Goal: Information Seeking & Learning: Learn about a topic

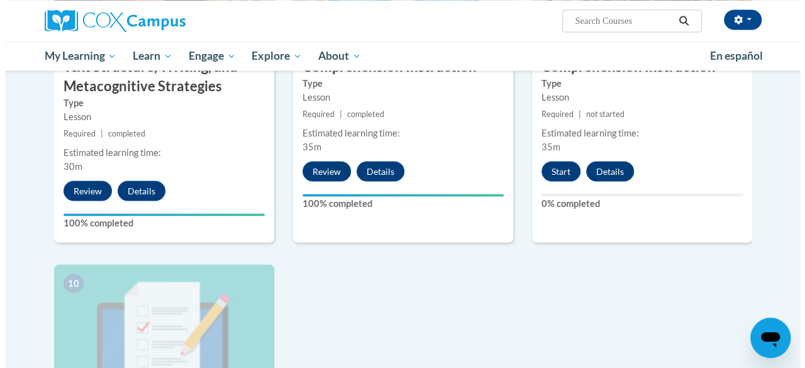
scroll to position [1126, 0]
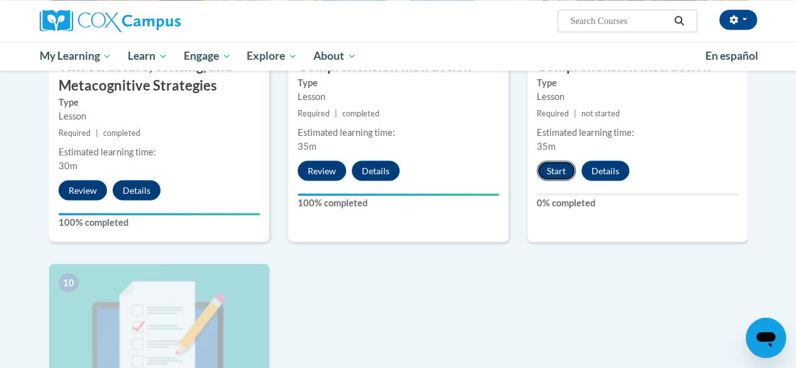
click at [555, 166] on button "Start" at bounding box center [556, 170] width 39 height 20
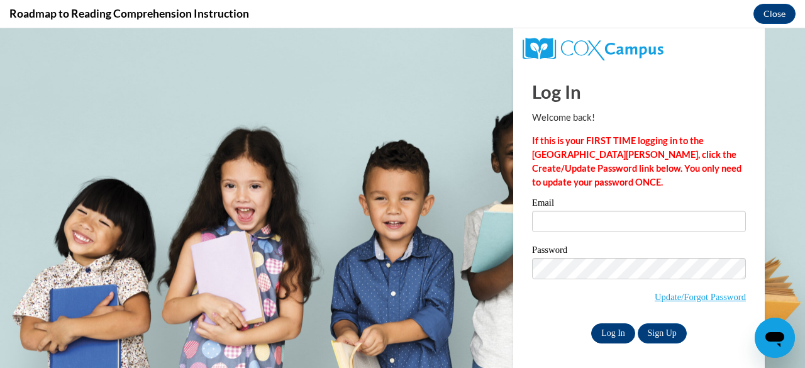
scroll to position [0, 0]
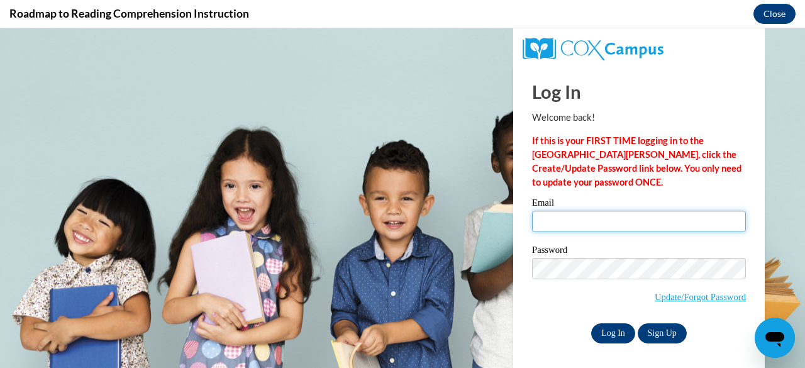
type input "nora_mae_naylor@yahoo.com"
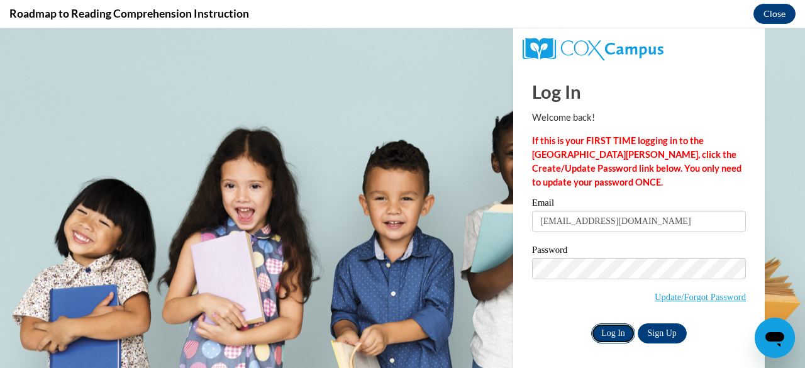
click at [604, 328] on input "Log In" at bounding box center [613, 333] width 44 height 20
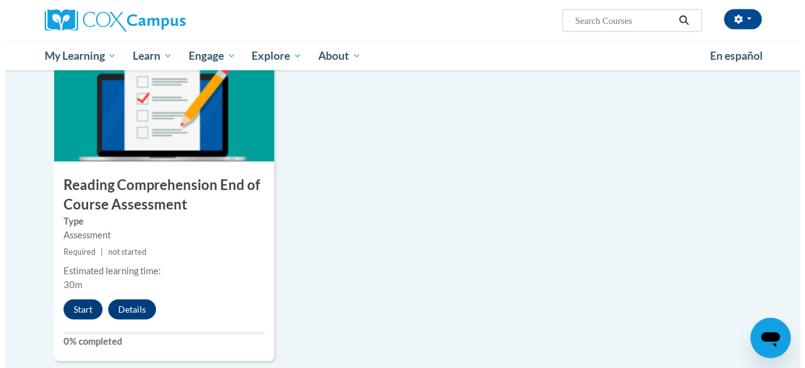
scroll to position [1369, 0]
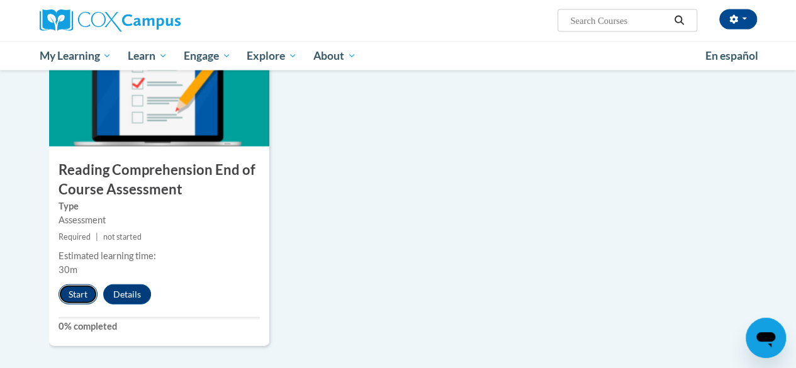
click at [67, 294] on button "Start" at bounding box center [77, 294] width 39 height 20
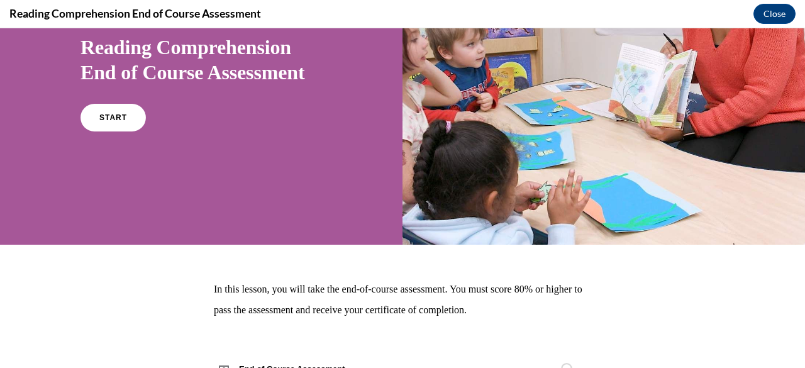
scroll to position [182, 0]
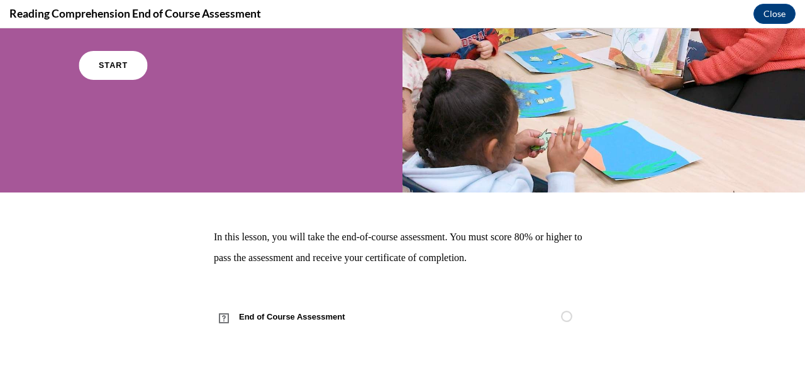
click at [116, 69] on span "START" at bounding box center [113, 65] width 29 height 9
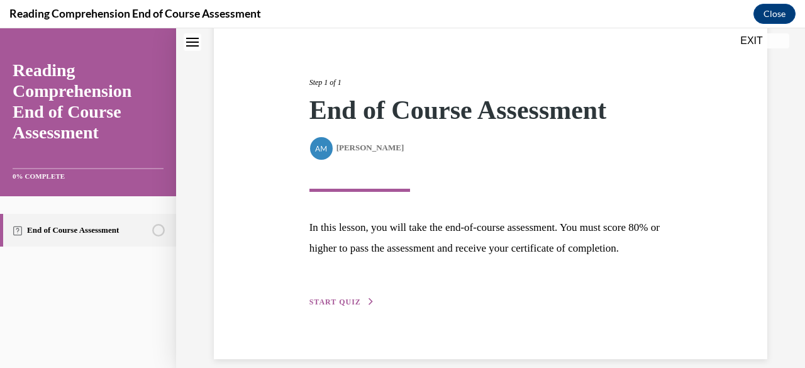
scroll to position [163, 0]
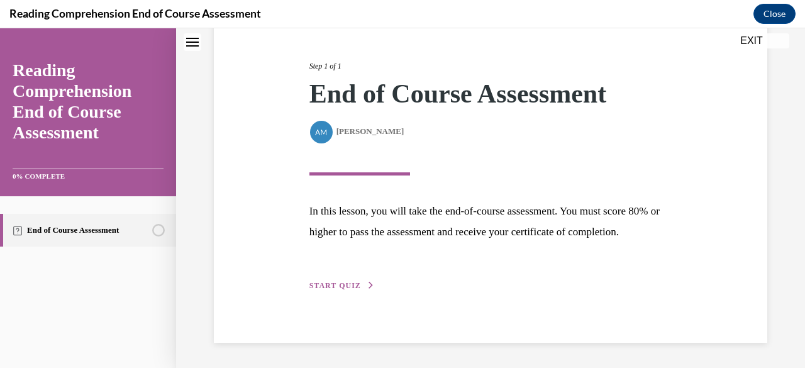
click at [359, 283] on button "START QUIZ" at bounding box center [341, 285] width 65 height 11
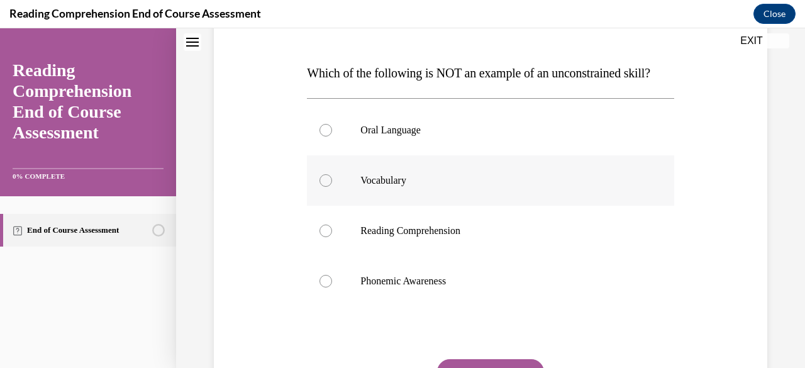
scroll to position [178, 0]
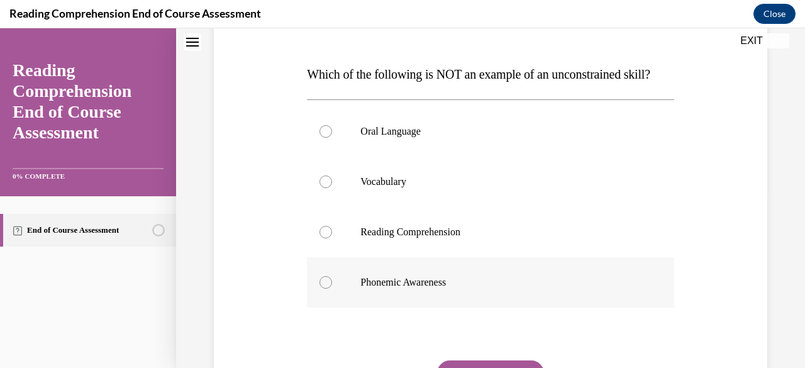
click at [443, 289] on p "Phonemic Awareness" at bounding box center [501, 282] width 282 height 13
click at [332, 289] on input "Phonemic Awareness" at bounding box center [326, 282] width 13 height 13
radio input "true"
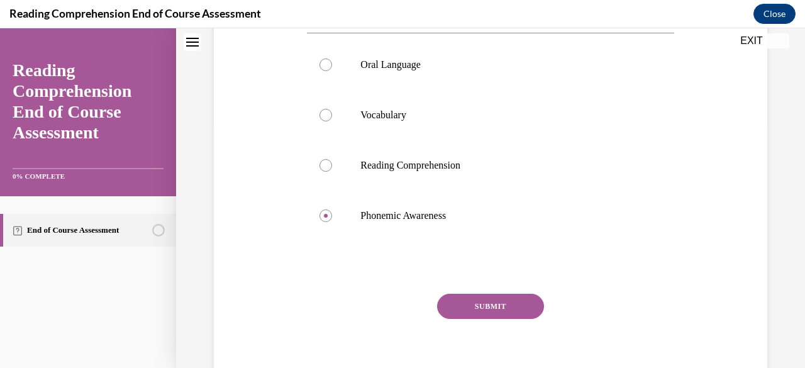
click at [503, 319] on button "SUBMIT" at bounding box center [490, 306] width 107 height 25
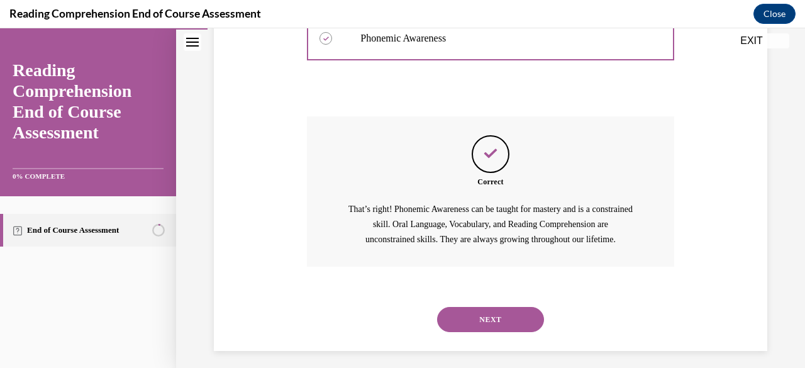
scroll to position [455, 0]
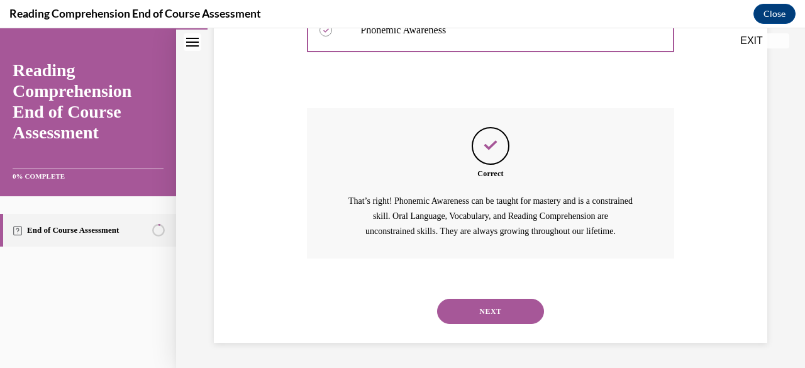
click at [493, 310] on button "NEXT" at bounding box center [490, 311] width 107 height 25
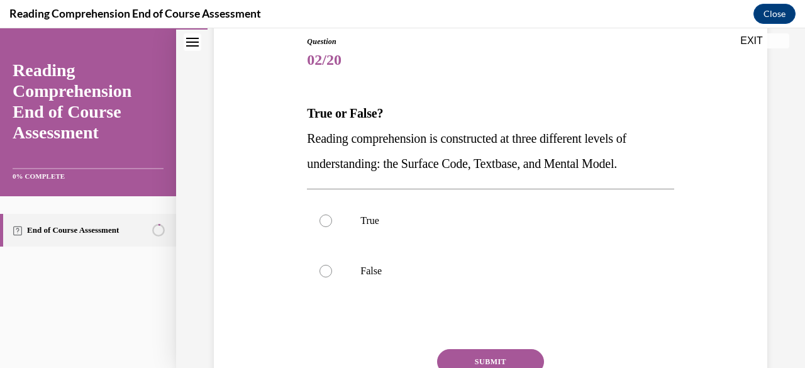
scroll to position [140, 0]
click at [390, 211] on label "True" at bounding box center [490, 220] width 367 height 50
click at [332, 214] on input "True" at bounding box center [326, 220] width 13 height 13
radio input "true"
click at [474, 359] on button "SUBMIT" at bounding box center [490, 360] width 107 height 25
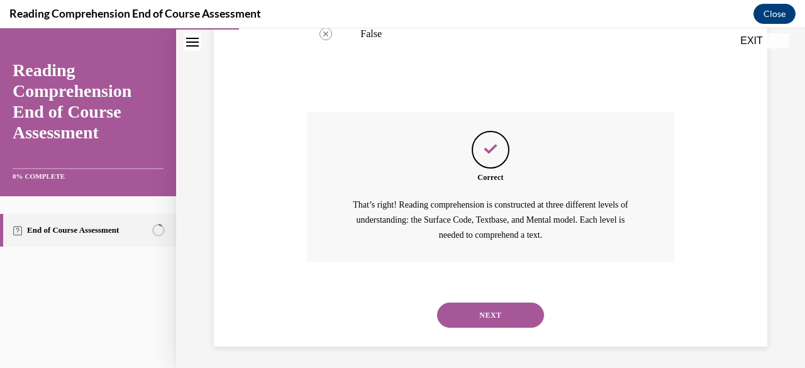
scroll to position [379, 0]
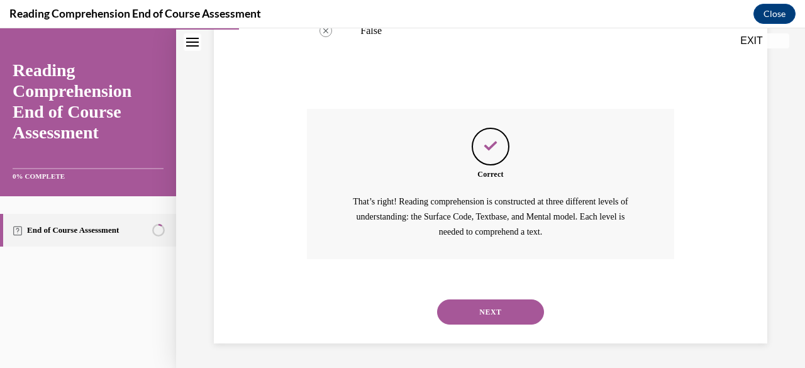
click at [467, 308] on button "NEXT" at bounding box center [490, 311] width 107 height 25
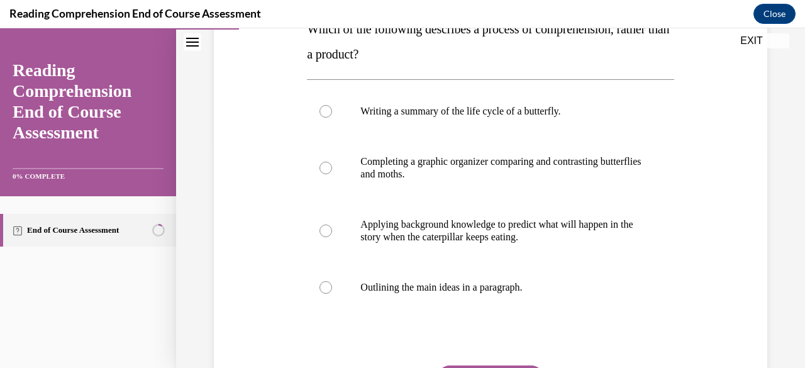
scroll to position [236, 0]
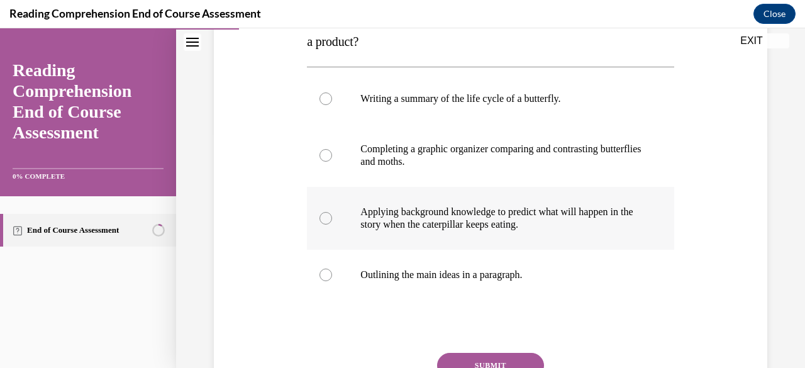
click at [443, 223] on p "Applying background knowledge to predict what will happen in the story when the…" at bounding box center [501, 218] width 282 height 25
click at [332, 223] on input "Applying background knowledge to predict what will happen in the story when the…" at bounding box center [326, 218] width 13 height 13
radio input "true"
click at [501, 358] on button "SUBMIT" at bounding box center [490, 365] width 107 height 25
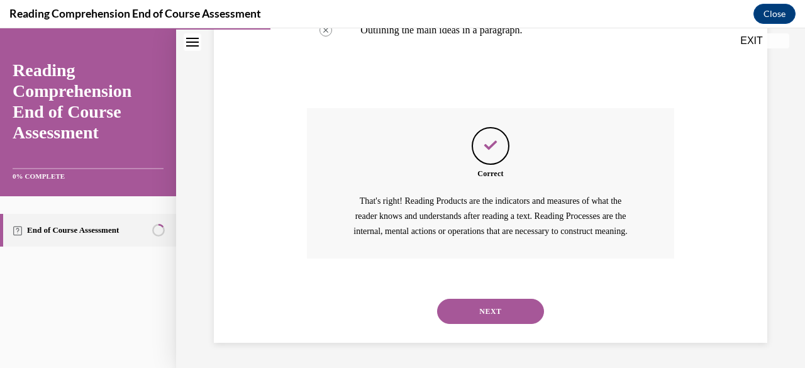
scroll to position [495, 0]
click at [478, 313] on button "NEXT" at bounding box center [490, 311] width 107 height 25
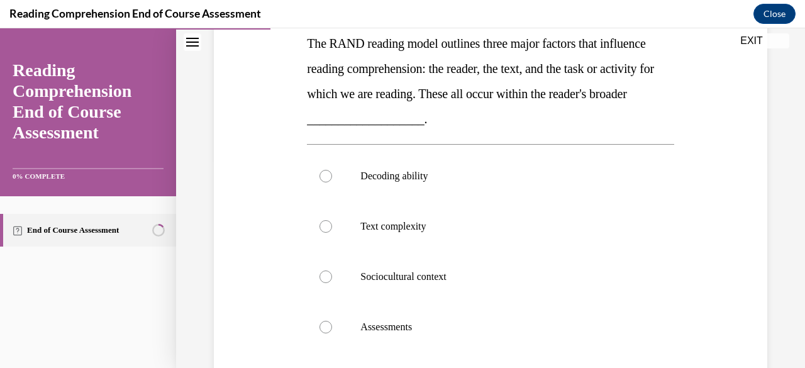
scroll to position [207, 0]
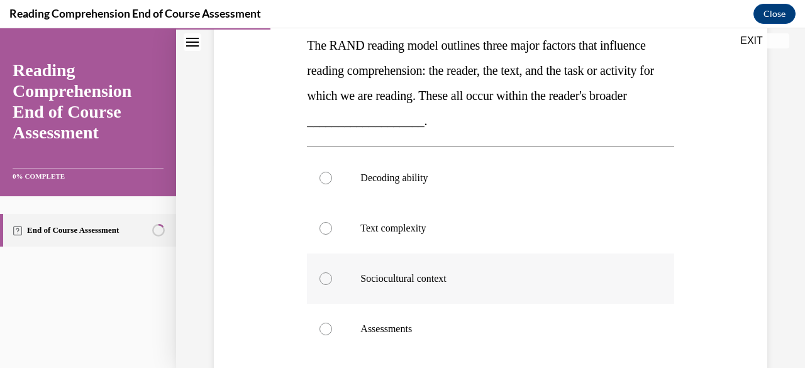
click at [360, 274] on p "Sociocultural context" at bounding box center [501, 278] width 282 height 13
click at [332, 274] on input "Sociocultural context" at bounding box center [326, 278] width 13 height 13
radio input "true"
click at [360, 274] on p "Sociocultural context" at bounding box center [501, 278] width 282 height 13
click at [332, 274] on input "Sociocultural context" at bounding box center [326, 278] width 13 height 13
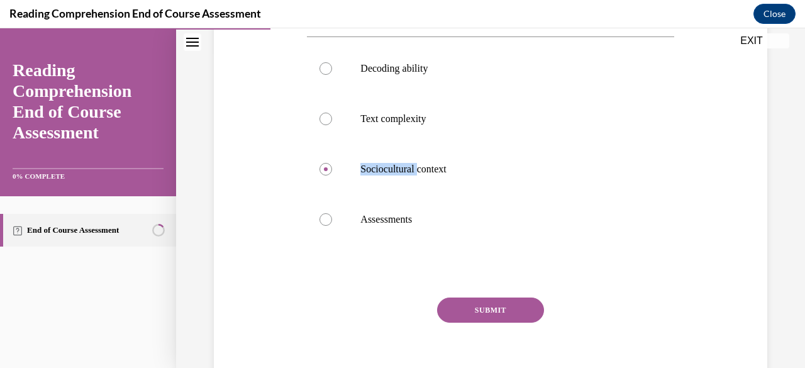
click at [517, 310] on button "SUBMIT" at bounding box center [490, 310] width 107 height 25
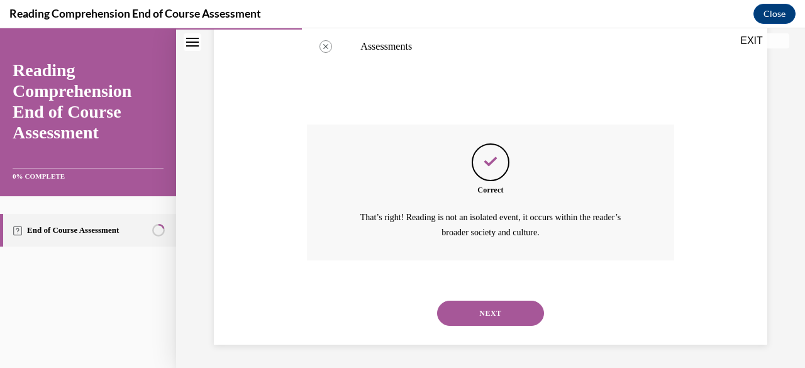
scroll to position [490, 0]
click at [515, 316] on button "NEXT" at bounding box center [490, 312] width 107 height 25
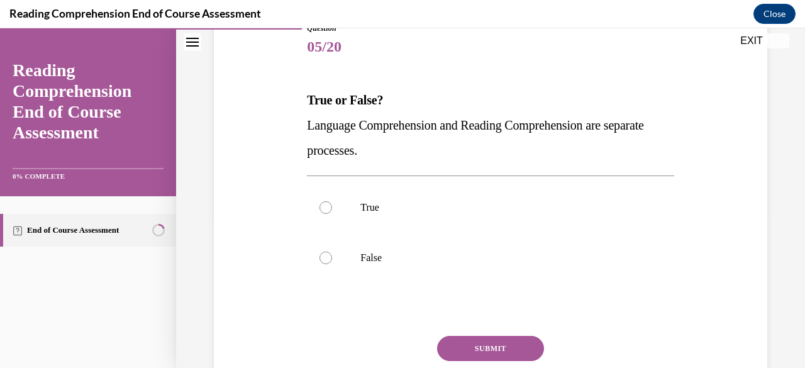
scroll to position [155, 0]
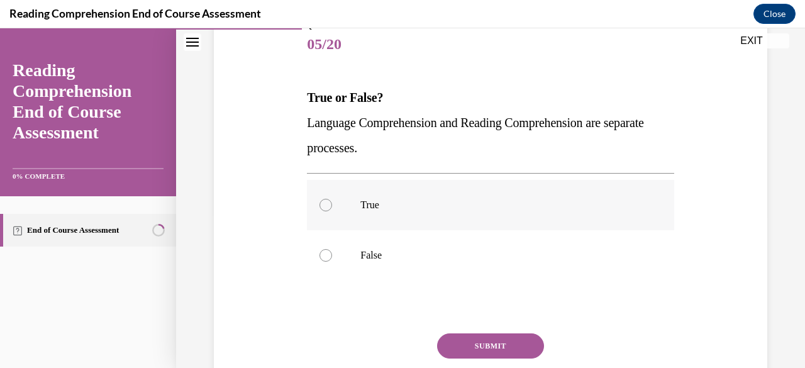
click at [462, 193] on label "True" at bounding box center [490, 205] width 367 height 50
click at [332, 199] on input "True" at bounding box center [326, 205] width 13 height 13
radio input "true"
click at [505, 340] on button "SUBMIT" at bounding box center [490, 345] width 107 height 25
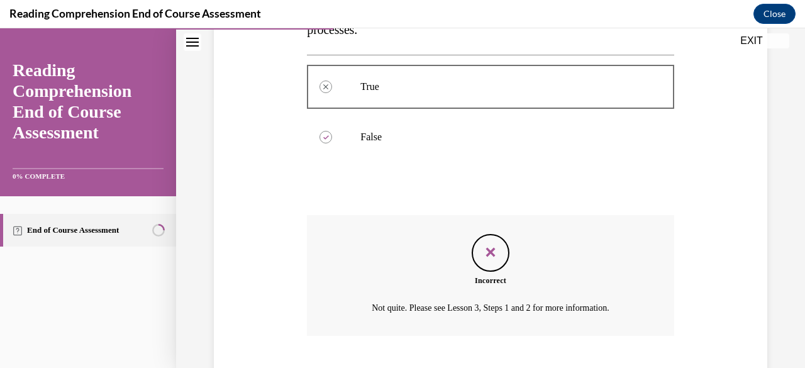
scroll to position [350, 0]
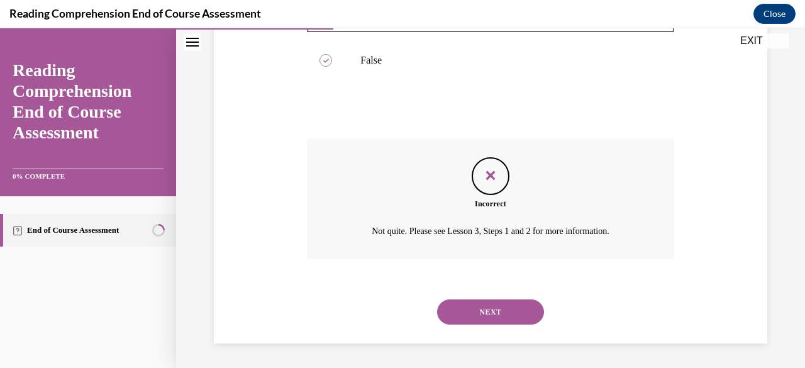
click at [498, 313] on button "NEXT" at bounding box center [490, 311] width 107 height 25
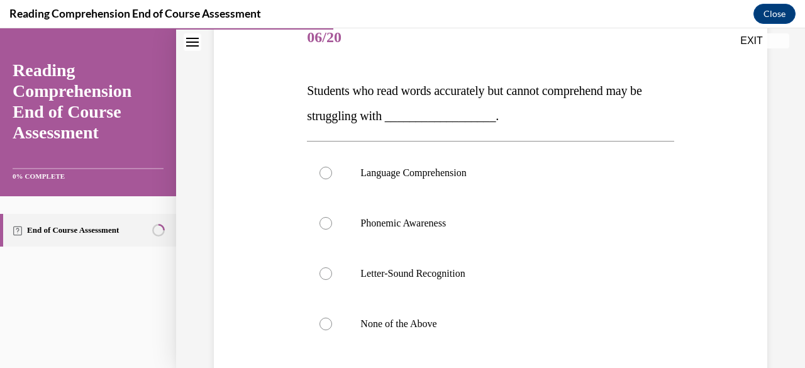
scroll to position [164, 0]
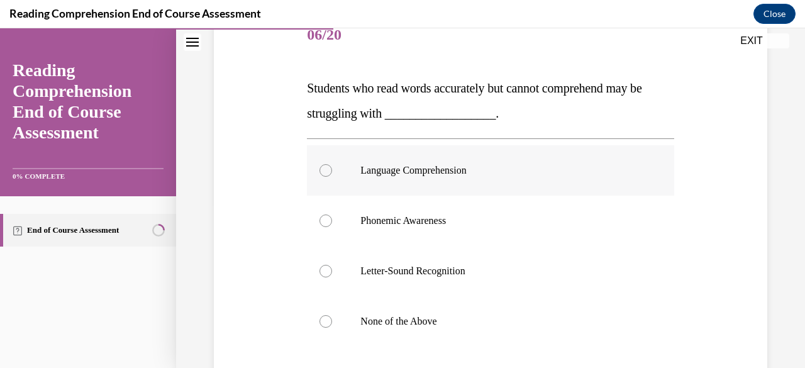
click at [444, 165] on p "Language Comprehension" at bounding box center [501, 170] width 282 height 13
click at [332, 165] on input "Language Comprehension" at bounding box center [326, 170] width 13 height 13
radio input "true"
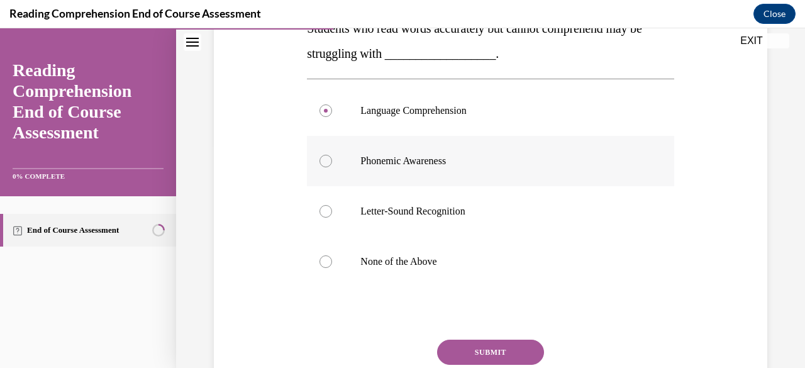
scroll to position [226, 0]
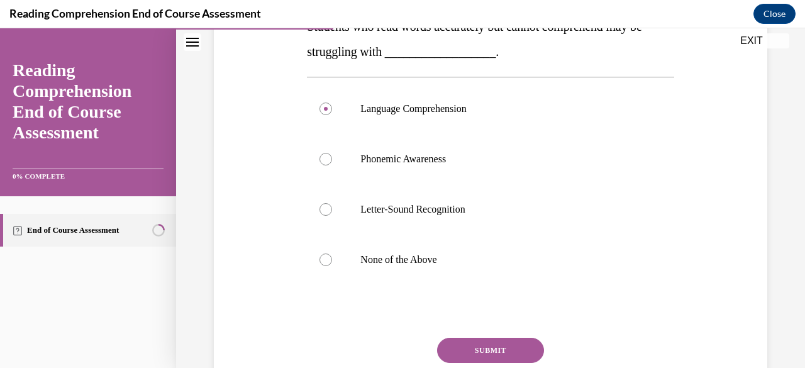
click at [493, 349] on button "SUBMIT" at bounding box center [490, 350] width 107 height 25
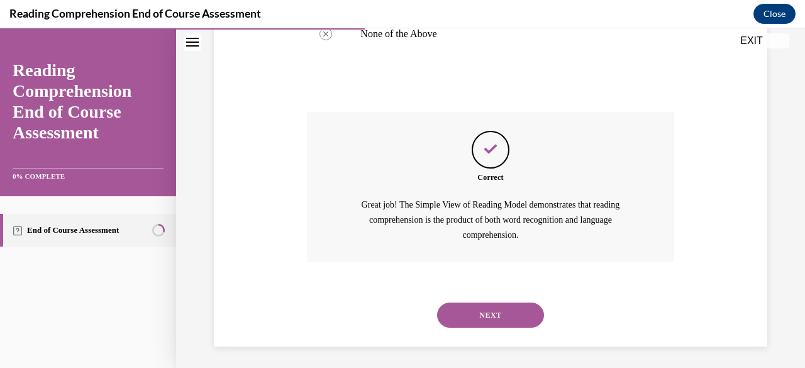
scroll to position [455, 0]
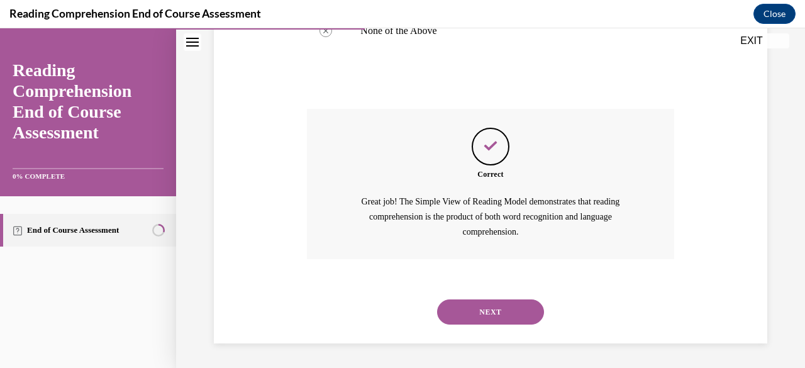
click at [481, 306] on button "NEXT" at bounding box center [490, 311] width 107 height 25
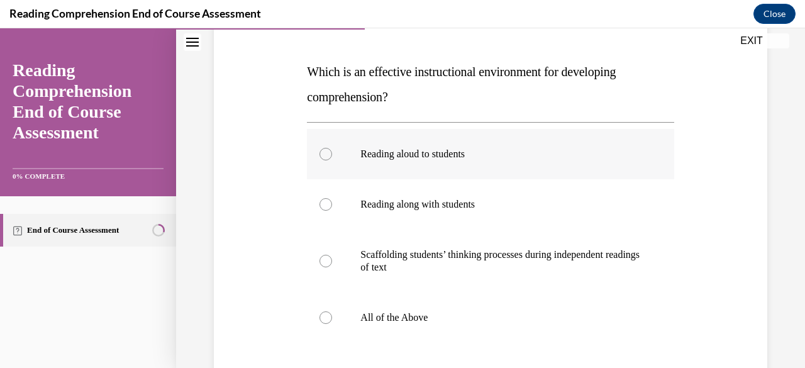
scroll to position [181, 0]
click at [398, 315] on p "All of the Above" at bounding box center [501, 317] width 282 height 13
click at [332, 315] on input "All of the Above" at bounding box center [326, 317] width 13 height 13
radio input "true"
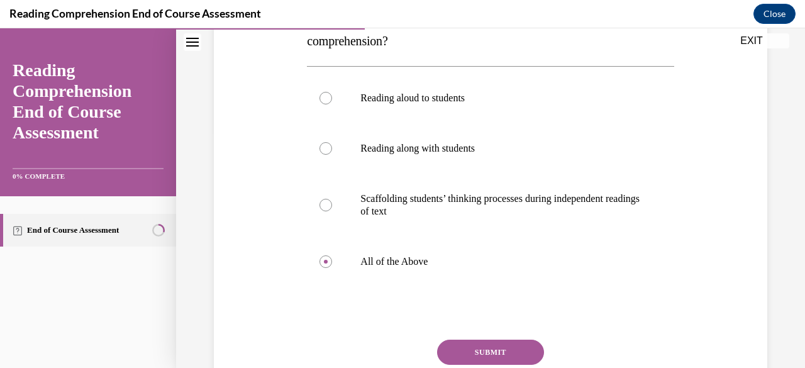
click at [496, 353] on button "SUBMIT" at bounding box center [490, 352] width 107 height 25
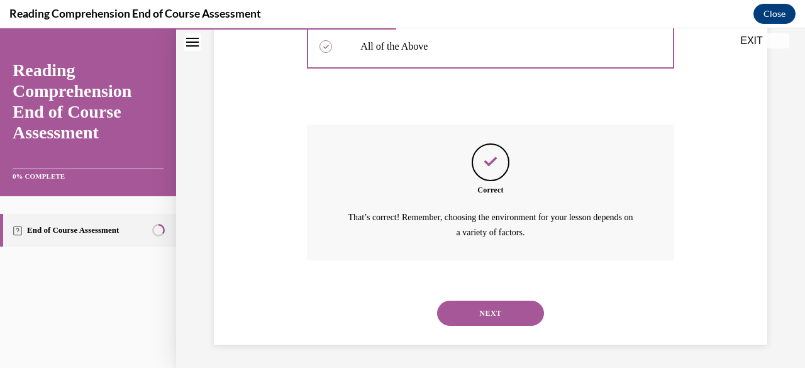
scroll to position [452, 0]
click at [466, 306] on button "NEXT" at bounding box center [490, 312] width 107 height 25
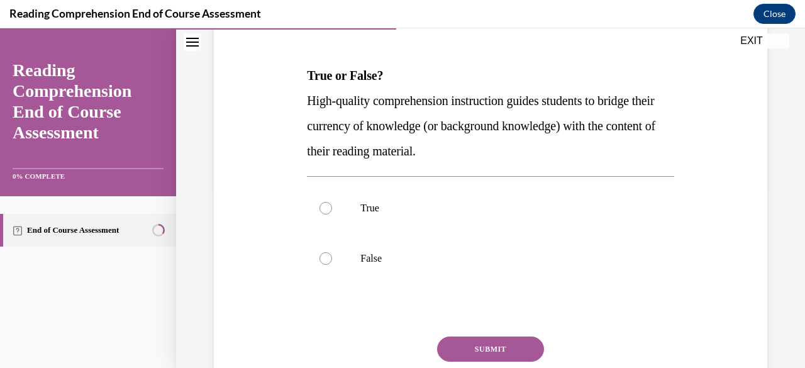
scroll to position [178, 0]
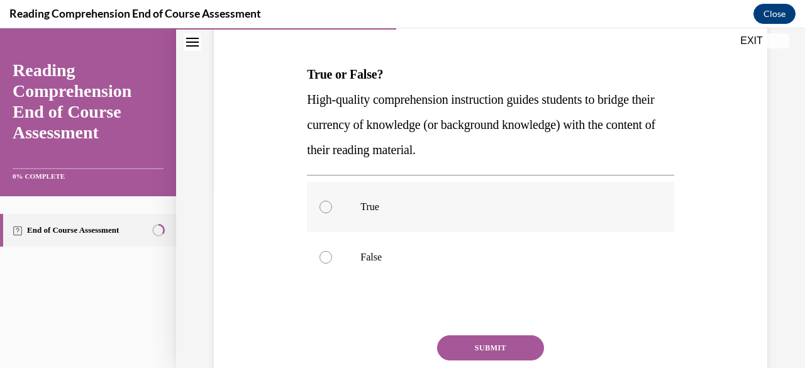
click at [373, 208] on p "True" at bounding box center [501, 207] width 282 height 13
click at [332, 208] on input "True" at bounding box center [326, 207] width 13 height 13
radio input "true"
click at [496, 343] on button "SUBMIT" at bounding box center [490, 347] width 107 height 25
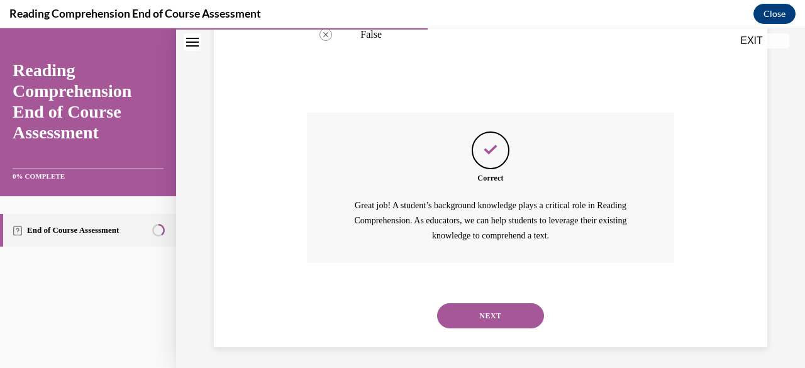
scroll to position [404, 0]
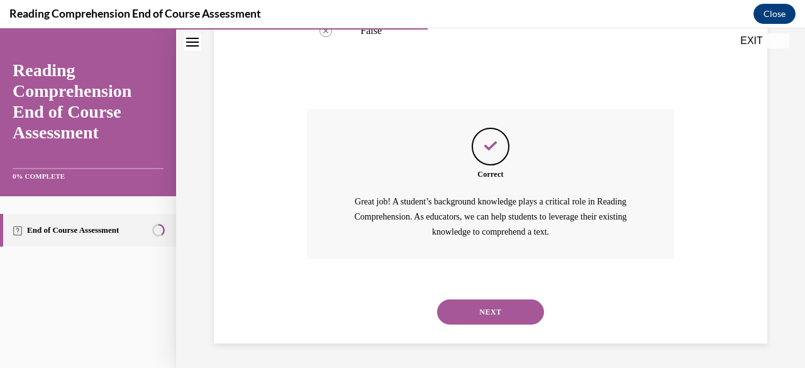
click at [489, 315] on button "NEXT" at bounding box center [490, 311] width 107 height 25
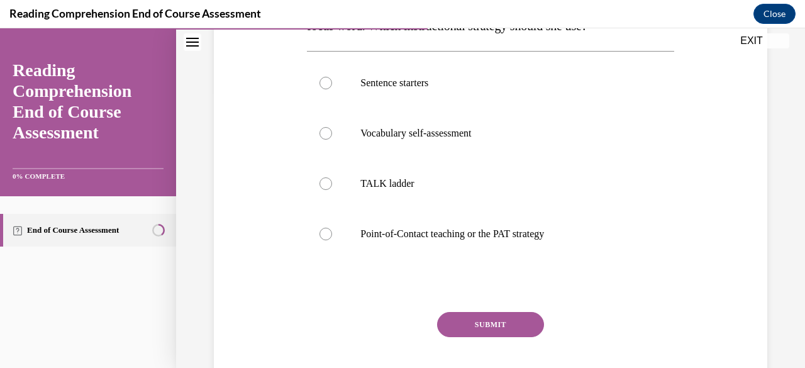
scroll to position [278, 0]
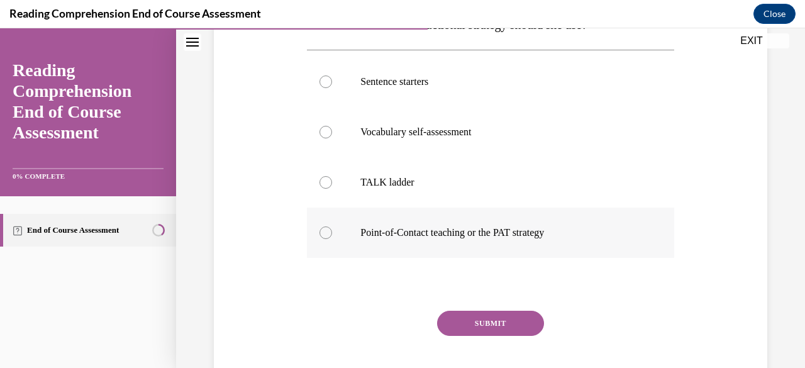
click at [530, 230] on p "Point-of-Contact teaching or the PAT strategy" at bounding box center [501, 232] width 282 height 13
click at [332, 230] on input "Point-of-Contact teaching or the PAT strategy" at bounding box center [326, 232] width 13 height 13
radio input "true"
click at [512, 325] on button "SUBMIT" at bounding box center [490, 323] width 107 height 25
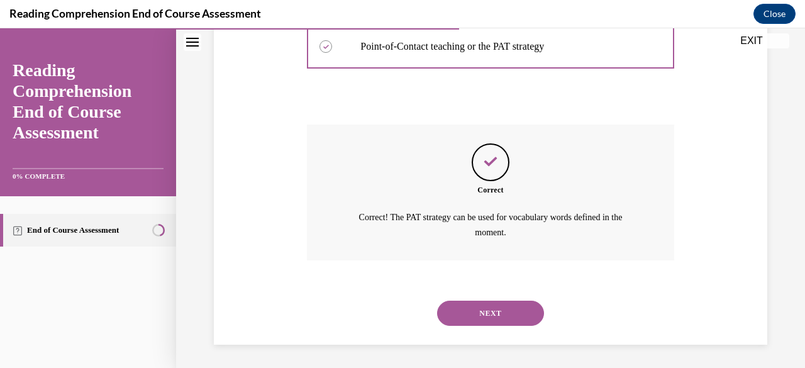
scroll to position [465, 0]
click at [495, 304] on button "NEXT" at bounding box center [490, 312] width 107 height 25
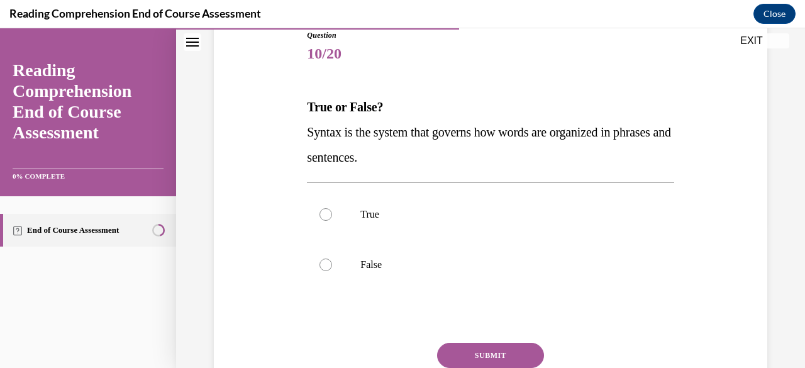
scroll to position [146, 0]
click at [372, 206] on label "True" at bounding box center [490, 214] width 367 height 50
click at [332, 208] on input "True" at bounding box center [326, 214] width 13 height 13
radio input "true"
click at [502, 358] on button "SUBMIT" at bounding box center [490, 354] width 107 height 25
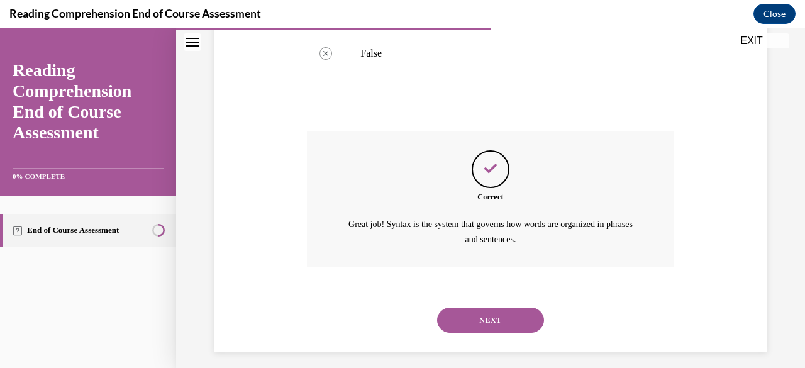
scroll to position [364, 0]
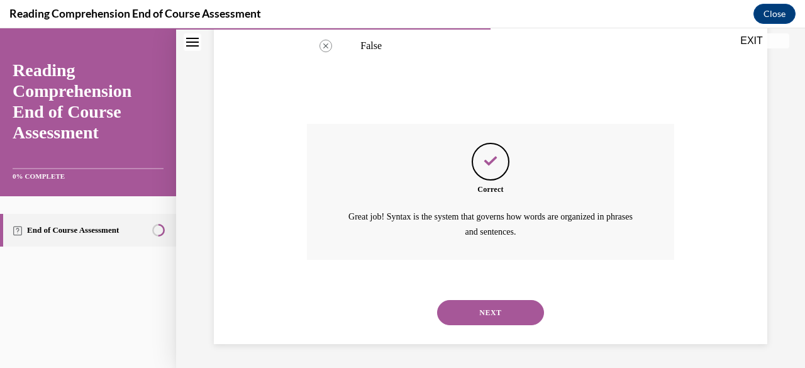
click at [482, 310] on button "NEXT" at bounding box center [490, 312] width 107 height 25
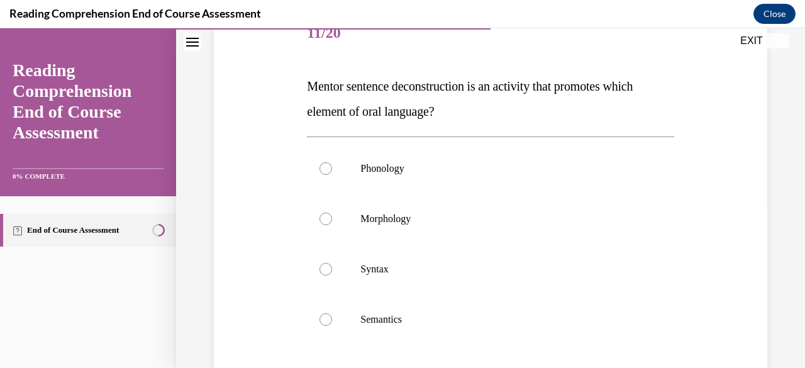
scroll to position [167, 0]
click at [320, 317] on div at bounding box center [326, 319] width 13 height 13
click at [320, 317] on input "Semantics" at bounding box center [326, 319] width 13 height 13
radio input "true"
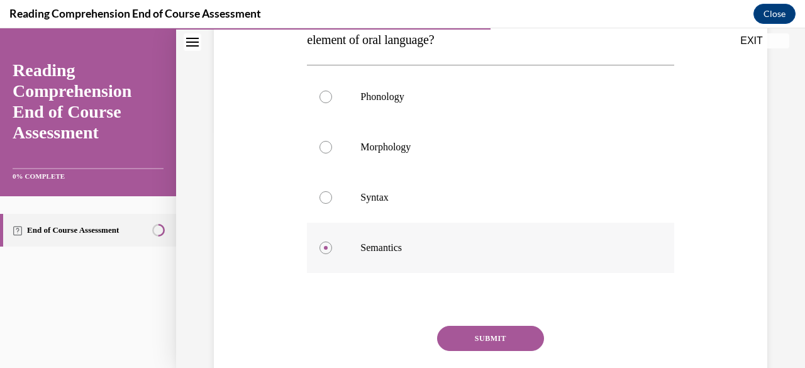
scroll to position [244, 0]
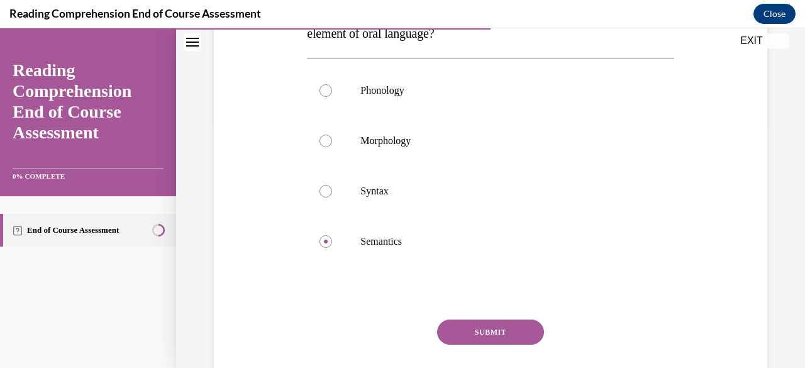
click at [465, 327] on button "SUBMIT" at bounding box center [490, 332] width 107 height 25
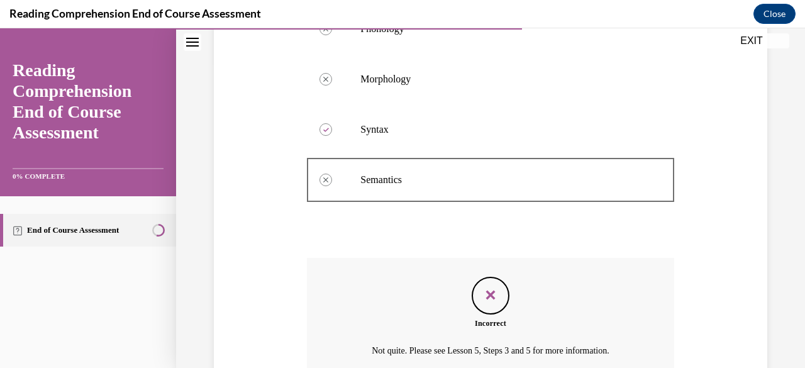
scroll to position [400, 0]
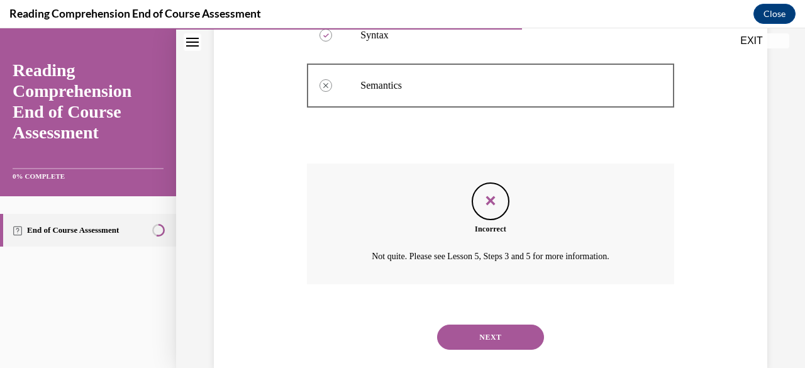
click at [476, 339] on button "NEXT" at bounding box center [490, 337] width 107 height 25
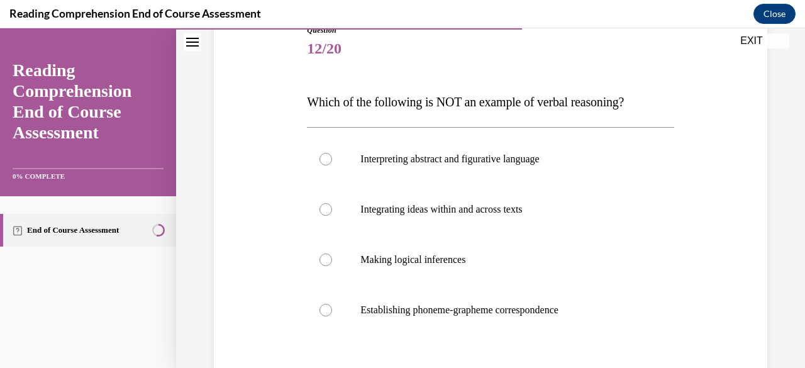
scroll to position [150, 0]
click at [456, 318] on label "Establishing phoneme-grapheme correspondence" at bounding box center [490, 311] width 367 height 50
click at [332, 317] on input "Establishing phoneme-grapheme correspondence" at bounding box center [326, 310] width 13 height 13
radio input "true"
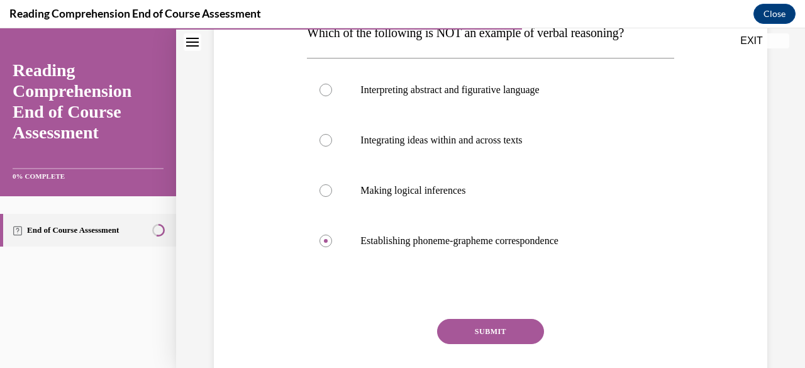
click at [507, 335] on button "SUBMIT" at bounding box center [490, 331] width 107 height 25
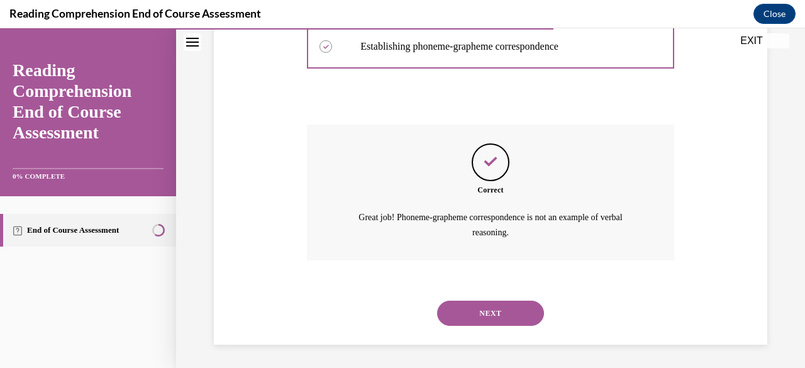
scroll to position [415, 0]
click at [499, 315] on button "NEXT" at bounding box center [490, 312] width 107 height 25
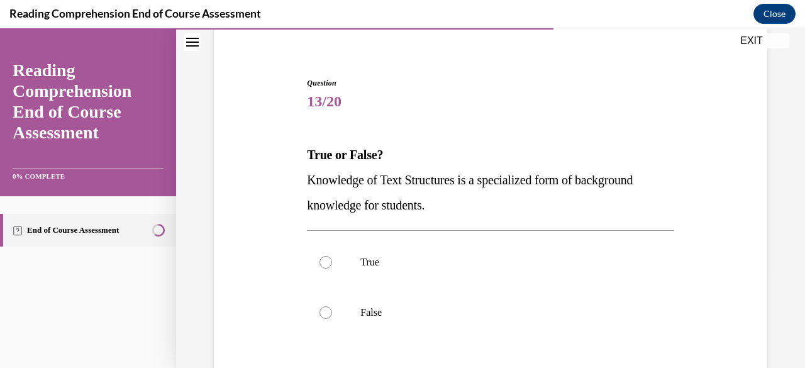
scroll to position [98, 0]
click at [359, 254] on label "True" at bounding box center [490, 262] width 367 height 50
click at [332, 255] on input "True" at bounding box center [326, 261] width 13 height 13
radio input "true"
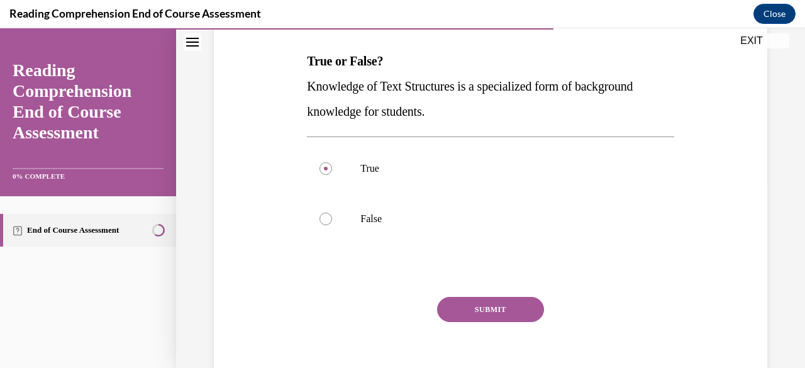
click at [498, 303] on button "SUBMIT" at bounding box center [490, 309] width 107 height 25
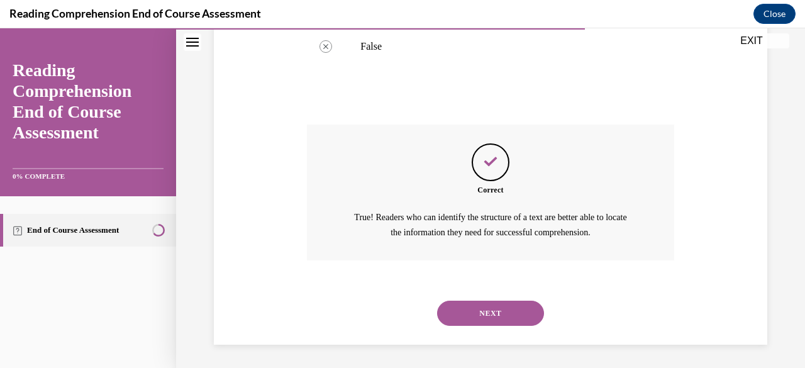
scroll to position [364, 0]
click at [496, 309] on button "NEXT" at bounding box center [490, 312] width 107 height 25
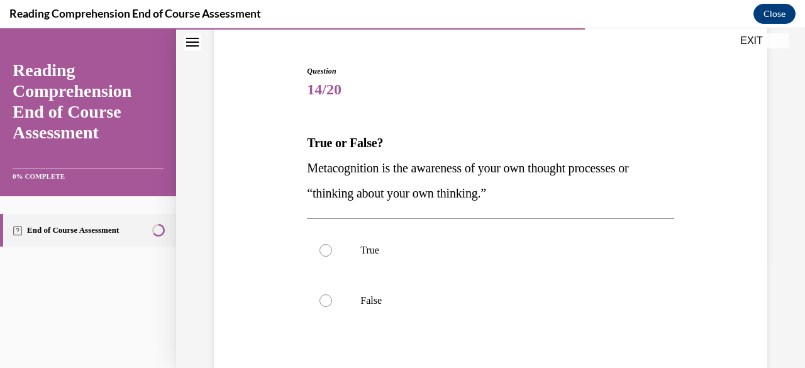
scroll to position [113, 0]
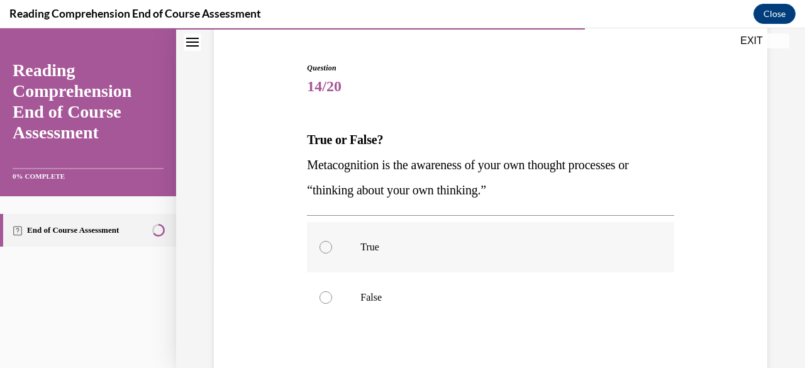
click at [365, 251] on p "True" at bounding box center [501, 247] width 282 height 13
click at [332, 251] on input "True" at bounding box center [326, 247] width 13 height 13
radio input "true"
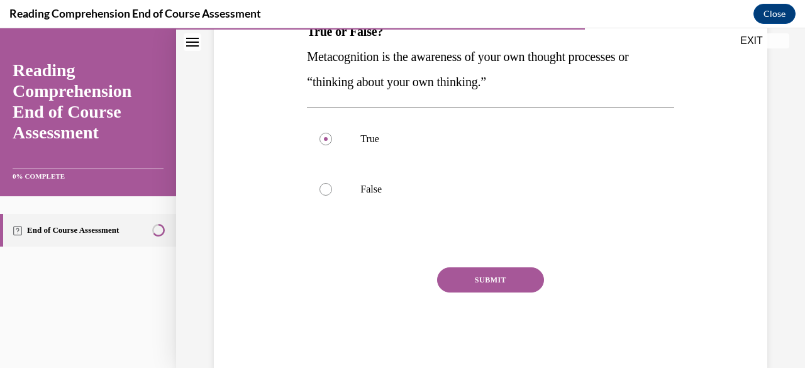
click at [511, 281] on button "SUBMIT" at bounding box center [490, 279] width 107 height 25
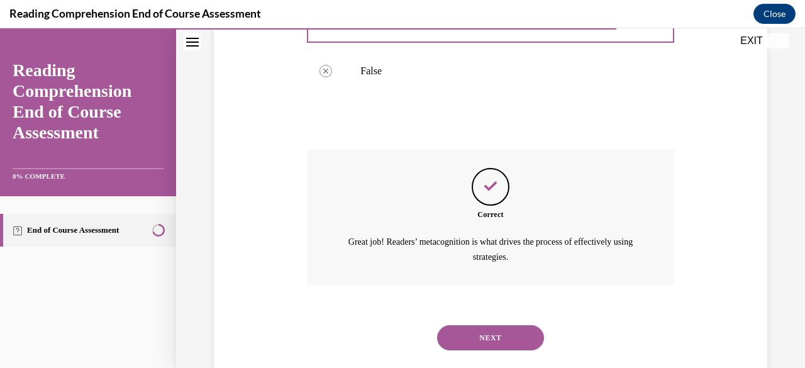
scroll to position [364, 0]
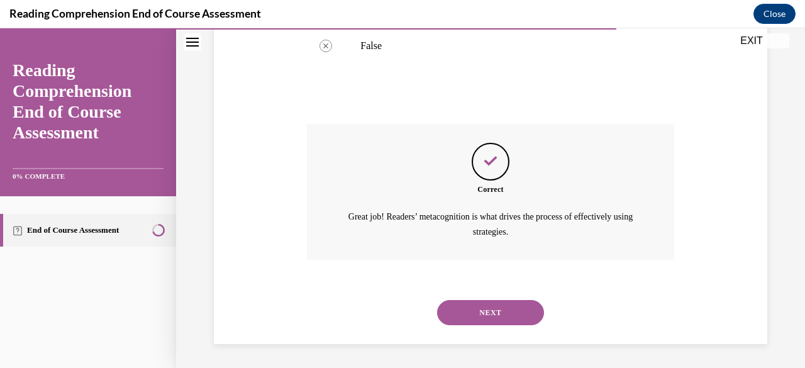
click at [486, 309] on button "NEXT" at bounding box center [490, 312] width 107 height 25
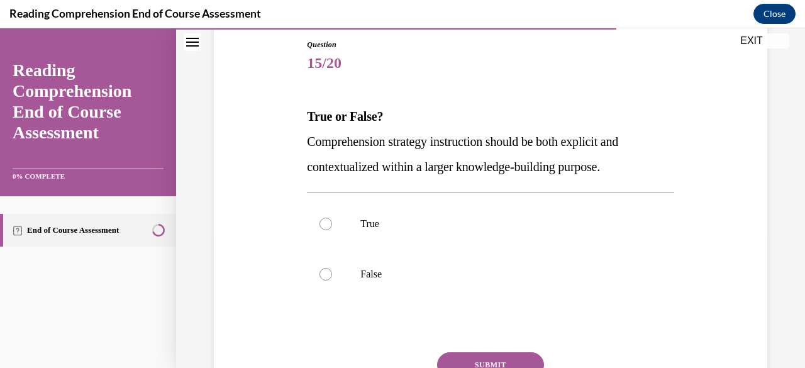
scroll to position [143, 0]
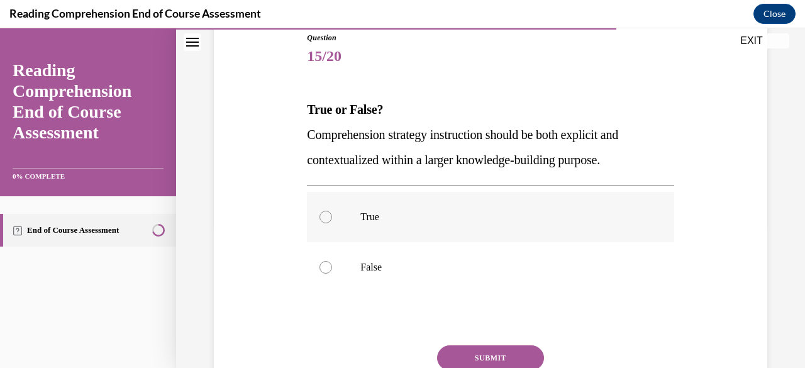
click at [372, 211] on p "True" at bounding box center [501, 217] width 282 height 13
click at [332, 211] on input "True" at bounding box center [326, 217] width 13 height 13
radio input "true"
click at [488, 352] on button "SUBMIT" at bounding box center [490, 357] width 107 height 25
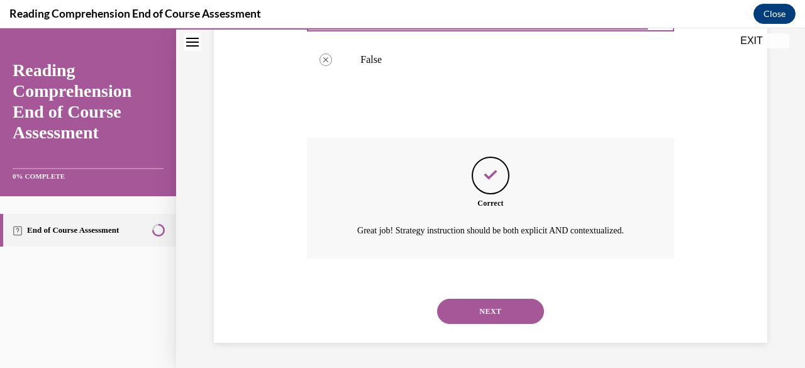
scroll to position [364, 0]
click at [486, 313] on button "NEXT" at bounding box center [490, 311] width 107 height 25
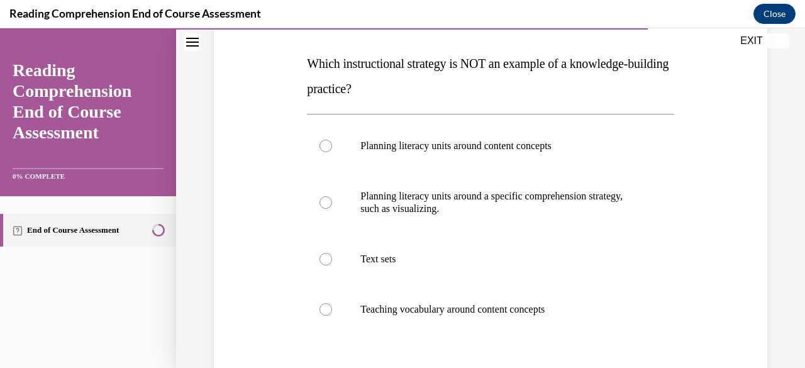
scroll to position [187, 0]
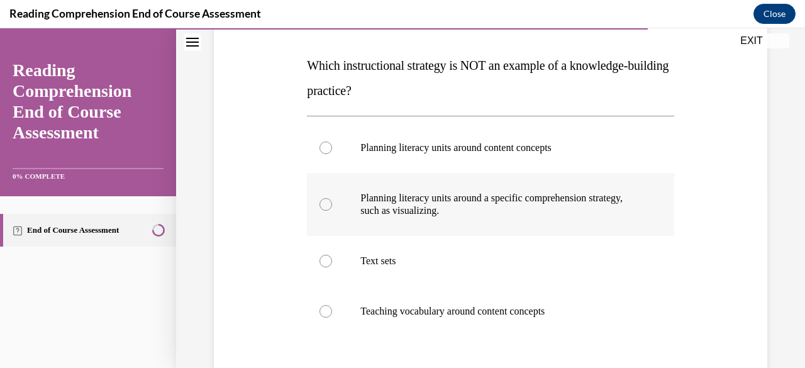
click at [327, 206] on div at bounding box center [326, 204] width 13 height 13
click at [327, 206] on input "Planning literacy units around a specific comprehension strategy, such as visua…" at bounding box center [326, 204] width 13 height 13
radio input "true"
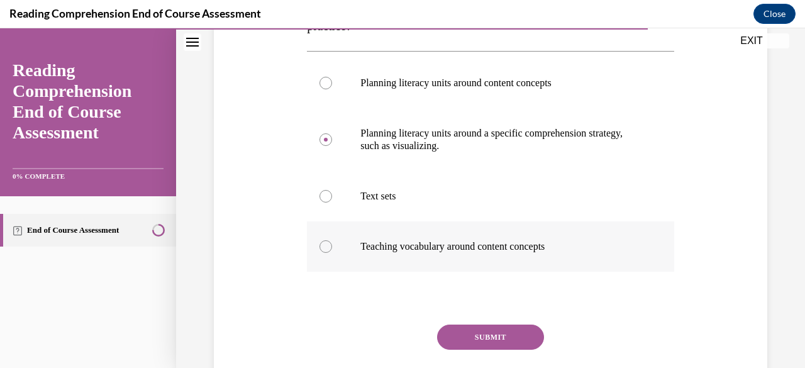
scroll to position [255, 0]
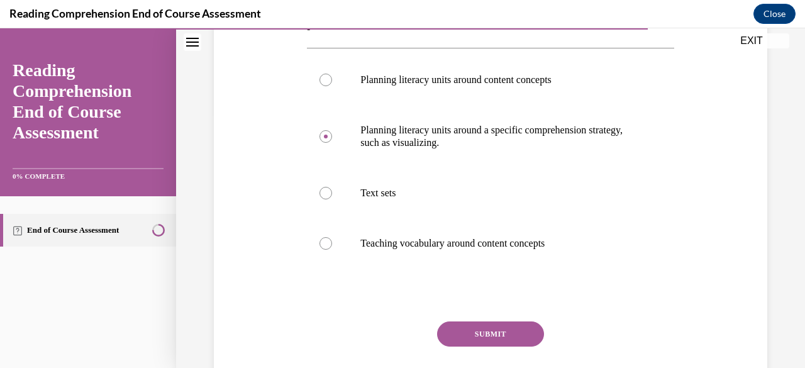
click at [502, 334] on button "SUBMIT" at bounding box center [490, 333] width 107 height 25
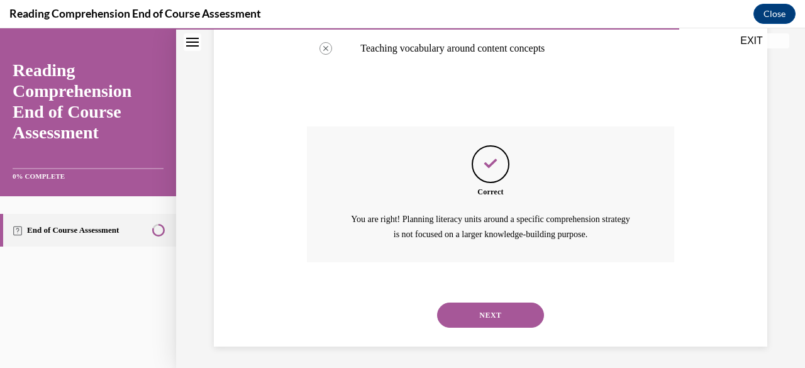
scroll to position [452, 0]
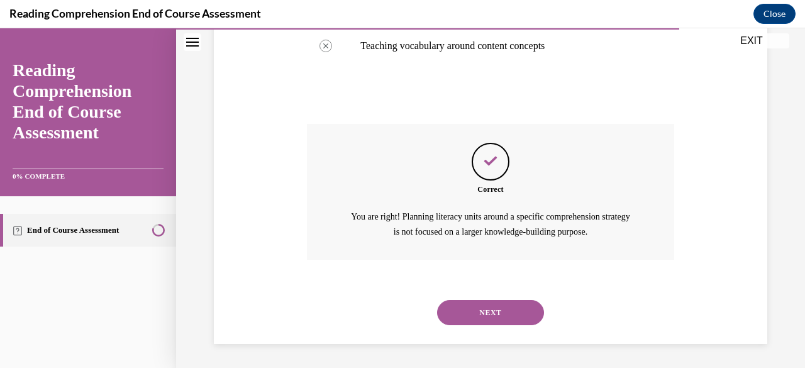
click at [487, 302] on button "NEXT" at bounding box center [490, 312] width 107 height 25
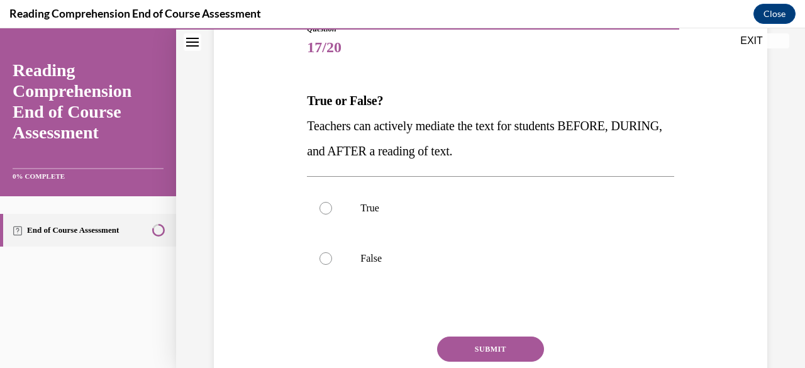
scroll to position [155, 0]
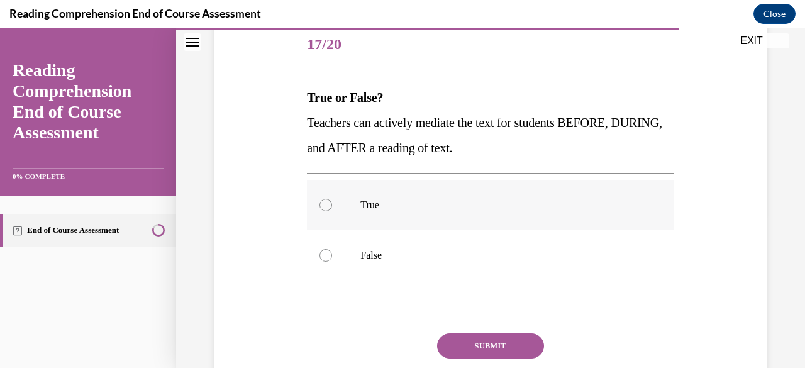
click at [364, 213] on label "True" at bounding box center [490, 205] width 367 height 50
click at [332, 211] on input "True" at bounding box center [326, 205] width 13 height 13
radio input "true"
click at [502, 344] on button "SUBMIT" at bounding box center [490, 345] width 107 height 25
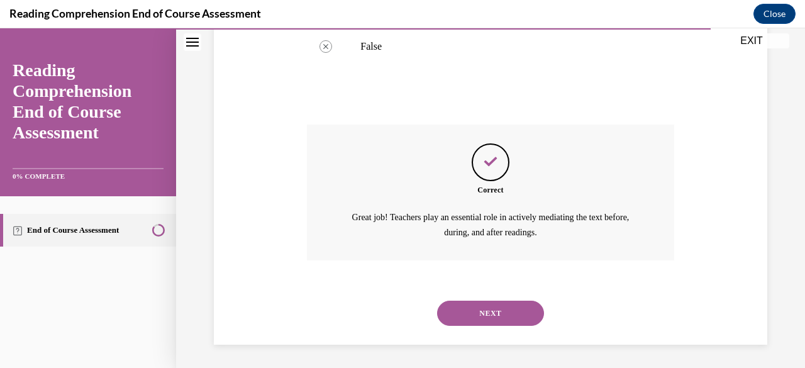
scroll to position [364, 0]
click at [485, 306] on button "NEXT" at bounding box center [490, 312] width 107 height 25
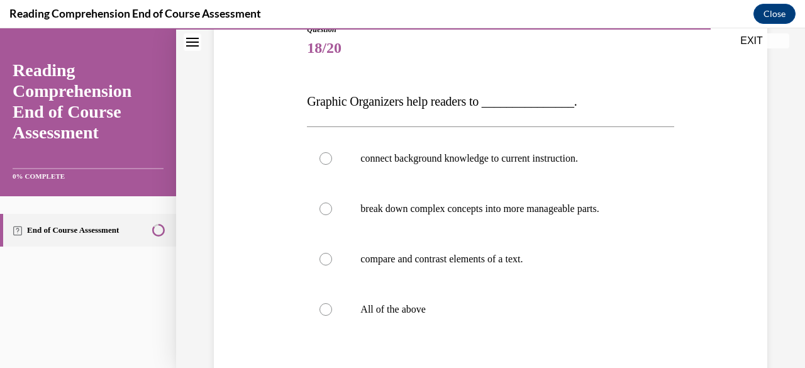
scroll to position [171, 0]
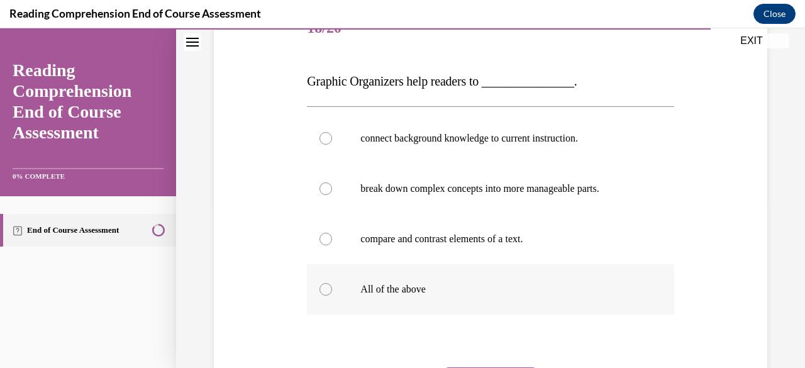
click at [404, 294] on p "All of the above" at bounding box center [501, 289] width 282 height 13
click at [332, 294] on input "All of the above" at bounding box center [326, 289] width 13 height 13
radio input "true"
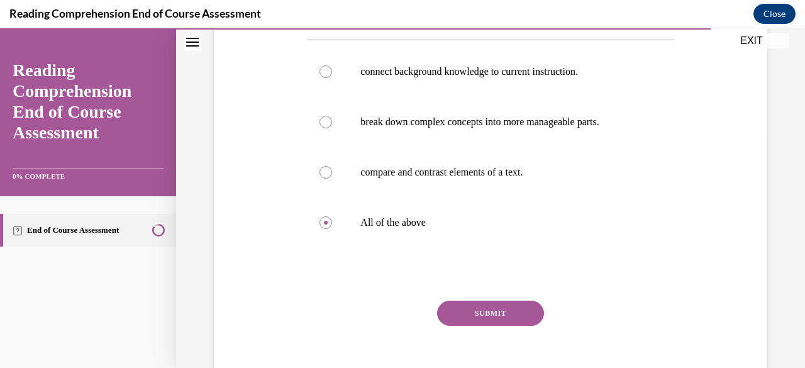
click at [520, 311] on button "SUBMIT" at bounding box center [490, 313] width 107 height 25
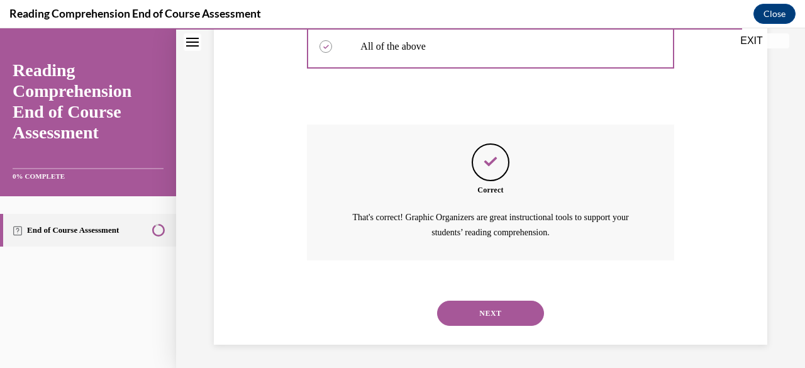
scroll to position [415, 0]
click at [520, 311] on button "NEXT" at bounding box center [490, 312] width 107 height 25
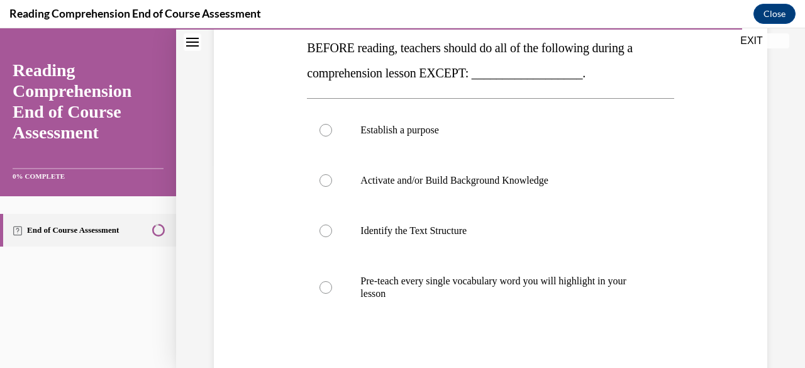
scroll to position [208, 0]
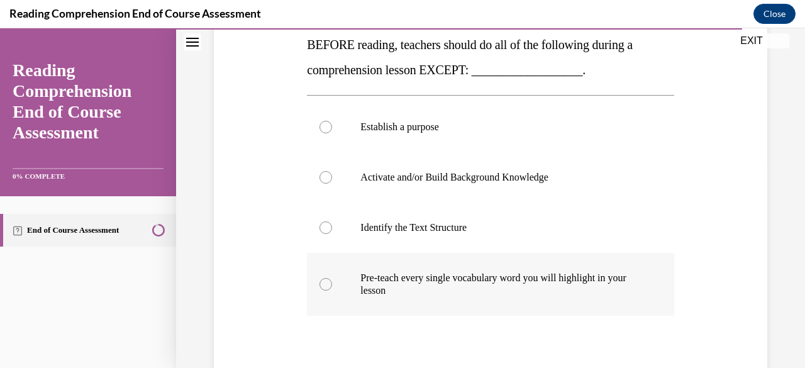
click at [535, 285] on p "Pre-teach every single vocabulary word you will highlight in your lesson" at bounding box center [501, 284] width 282 height 25
click at [332, 285] on input "Pre-teach every single vocabulary word you will highlight in your lesson" at bounding box center [326, 284] width 13 height 13
radio input "true"
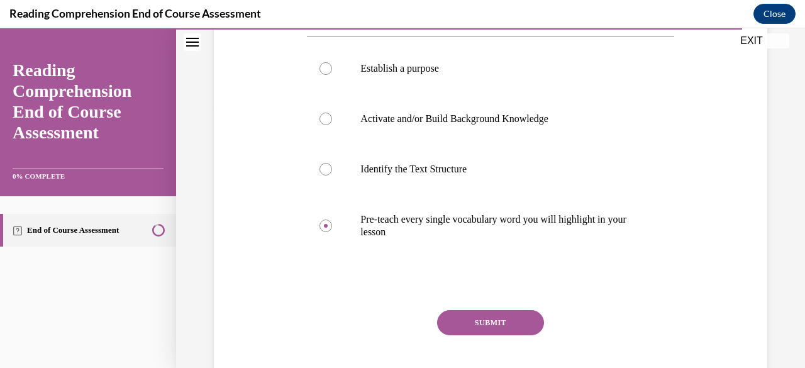
click at [501, 323] on button "SUBMIT" at bounding box center [490, 322] width 107 height 25
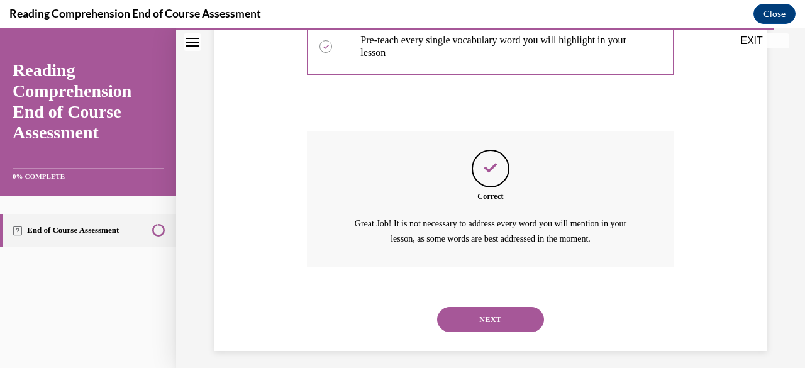
scroll to position [452, 0]
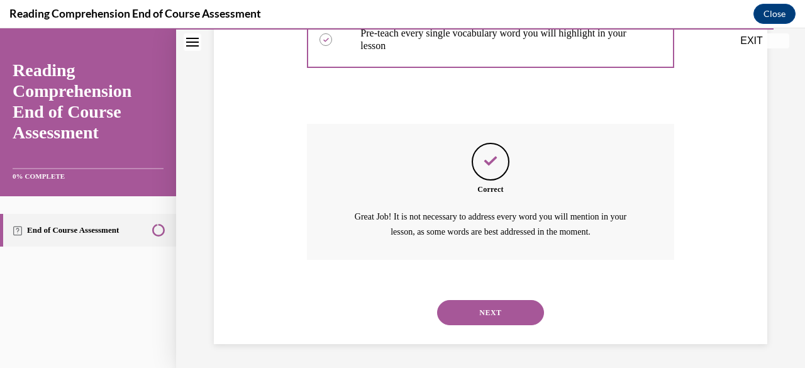
click at [493, 310] on button "NEXT" at bounding box center [490, 312] width 107 height 25
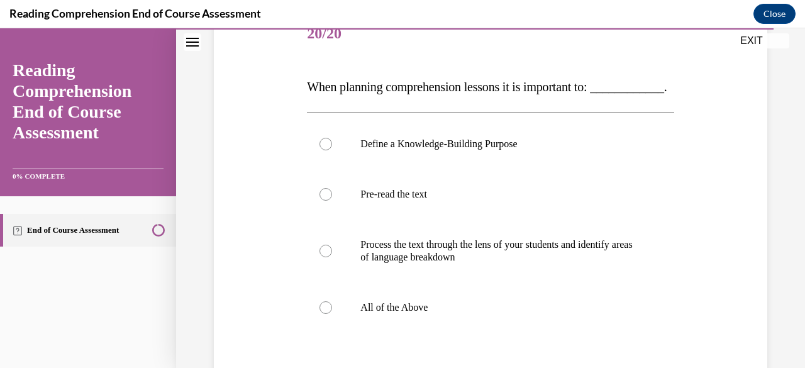
scroll to position [166, 0]
click at [408, 313] on p "All of the Above" at bounding box center [501, 307] width 282 height 13
click at [332, 313] on input "All of the Above" at bounding box center [326, 307] width 13 height 13
radio input "true"
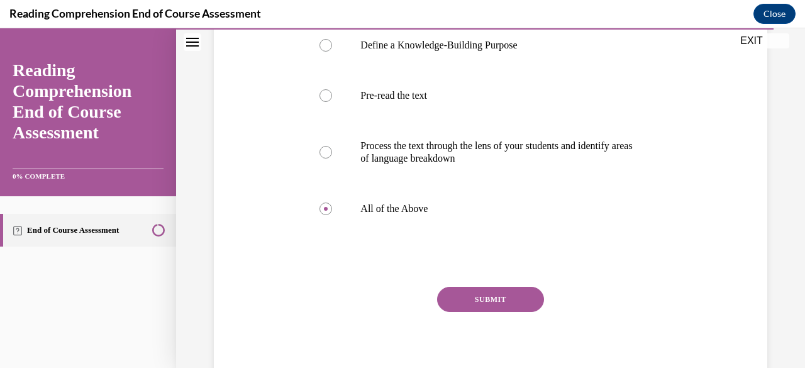
click at [520, 312] on button "SUBMIT" at bounding box center [490, 299] width 107 height 25
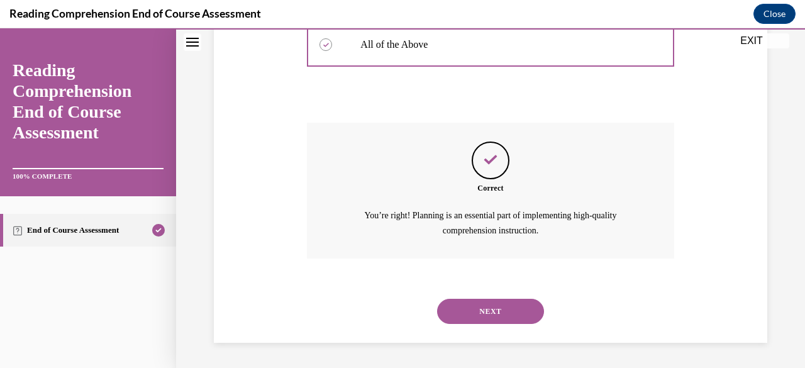
scroll to position [452, 0]
click at [520, 317] on button "NEXT" at bounding box center [490, 311] width 107 height 25
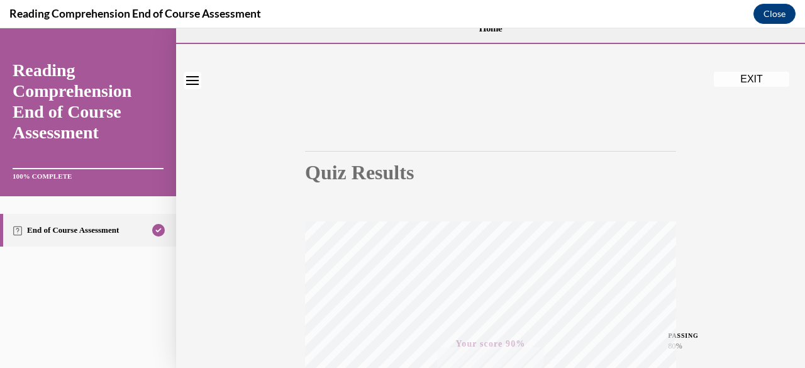
scroll to position [0, 0]
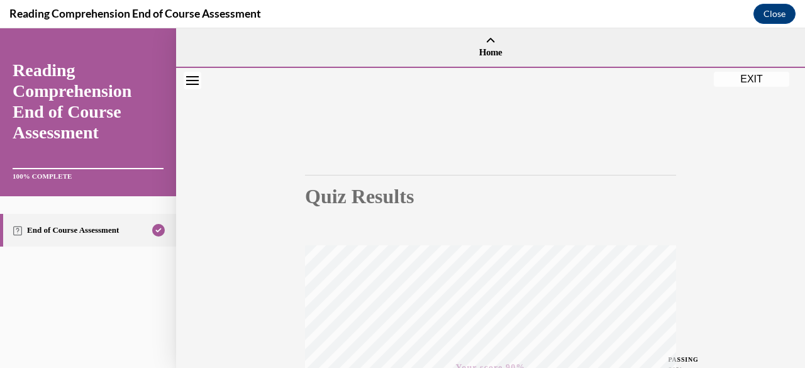
click at [760, 76] on button "EXIT" at bounding box center [751, 79] width 75 height 15
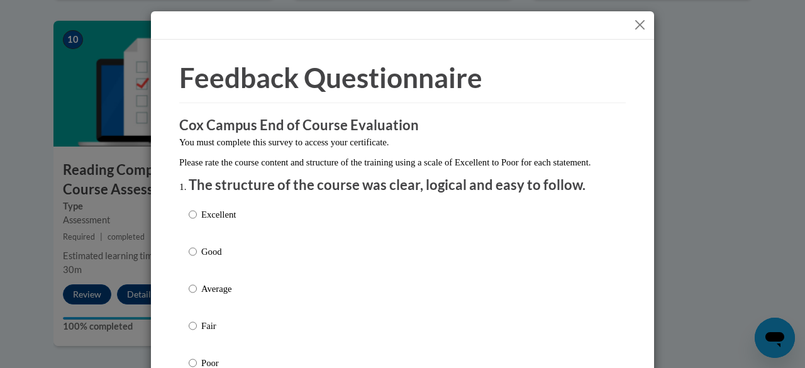
click at [195, 230] on label "Excellent" at bounding box center [212, 225] width 47 height 34
click at [195, 221] on input "Excellent" at bounding box center [193, 215] width 8 height 14
radio input "true"
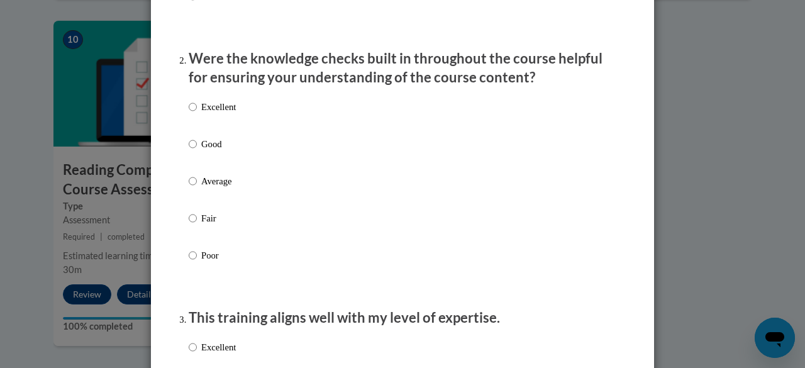
scroll to position [367, 0]
click at [210, 150] on p "Good" at bounding box center [218, 143] width 35 height 14
click at [197, 150] on input "Good" at bounding box center [193, 143] width 8 height 14
radio input "true"
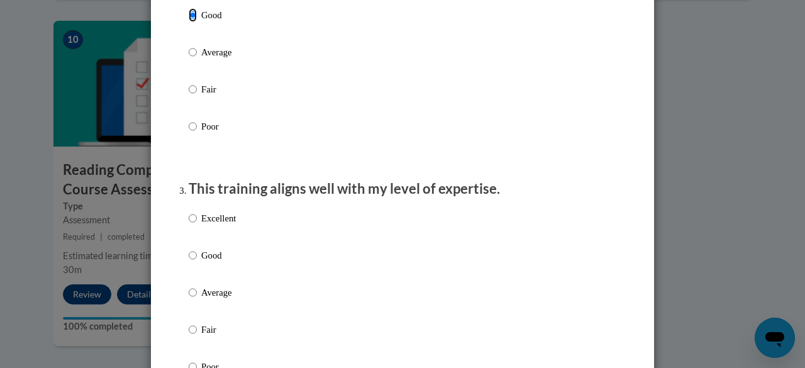
scroll to position [525, 0]
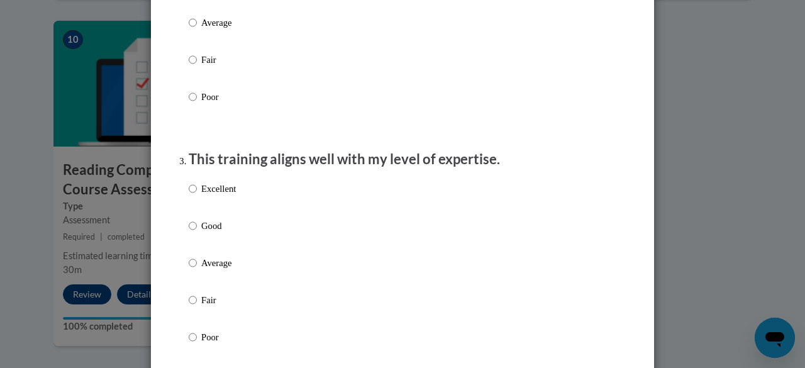
click at [210, 233] on p "Good" at bounding box center [218, 226] width 35 height 14
click at [197, 233] on input "Good" at bounding box center [193, 226] width 8 height 14
radio input "true"
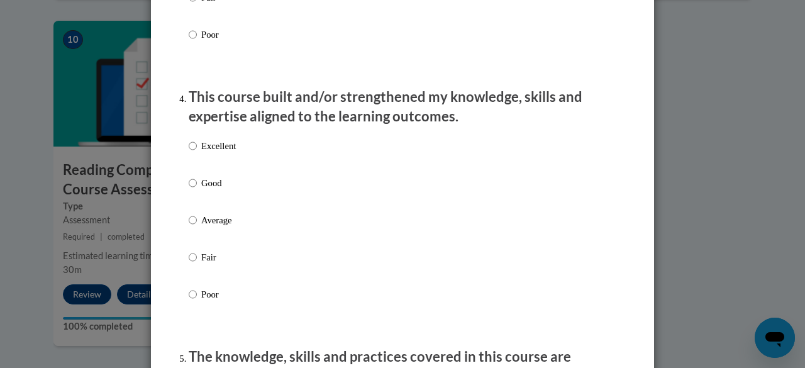
scroll to position [828, 0]
click at [218, 152] on p "Excellent" at bounding box center [218, 145] width 35 height 14
click at [197, 152] on input "Excellent" at bounding box center [193, 145] width 8 height 14
radio input "true"
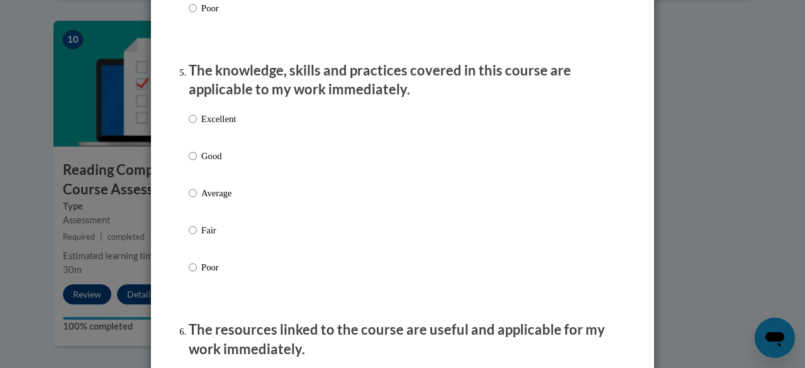
scroll to position [1115, 0]
click at [211, 199] on p "Average" at bounding box center [218, 193] width 35 height 14
click at [197, 199] on input "Average" at bounding box center [193, 193] width 8 height 14
radio input "true"
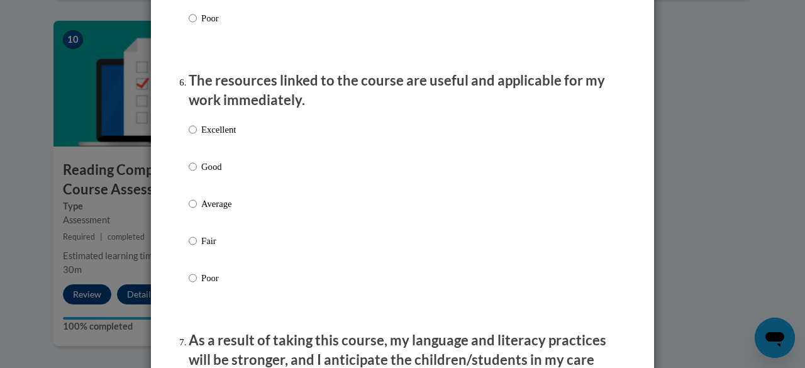
scroll to position [1364, 0]
click at [194, 177] on label "Good" at bounding box center [212, 176] width 47 height 34
click at [194, 173] on input "Good" at bounding box center [193, 166] width 8 height 14
radio input "true"
click at [216, 136] on p "Excellent" at bounding box center [218, 129] width 35 height 14
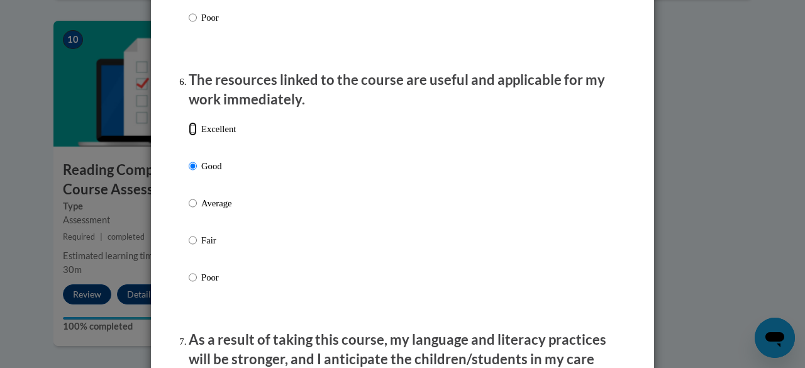
click at [197, 136] on input "Excellent" at bounding box center [193, 129] width 8 height 14
radio input "true"
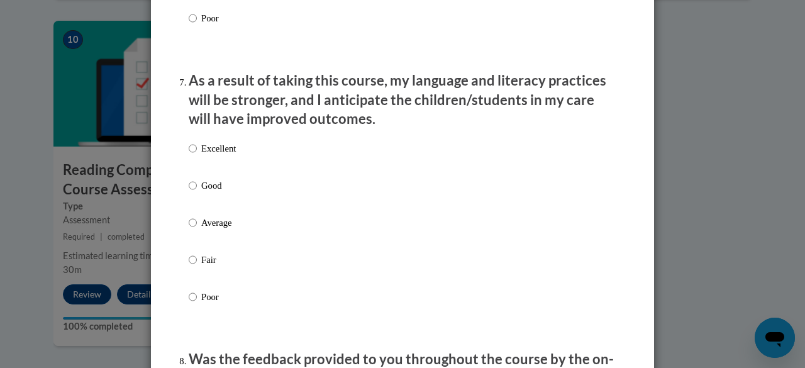
scroll to position [1639, 0]
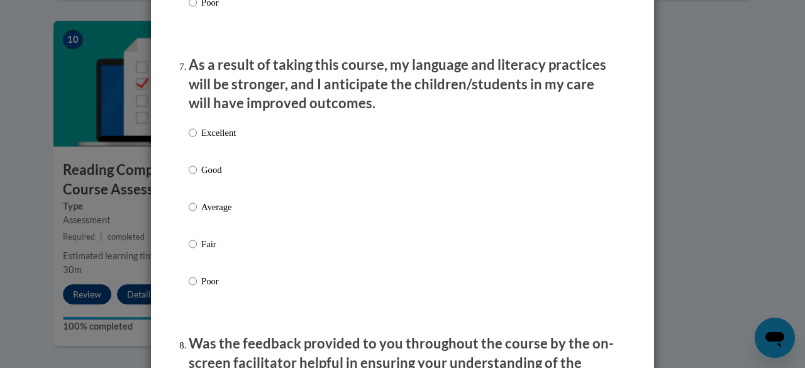
click at [209, 140] on p "Excellent" at bounding box center [218, 133] width 35 height 14
click at [197, 140] on input "Excellent" at bounding box center [193, 133] width 8 height 14
radio input "true"
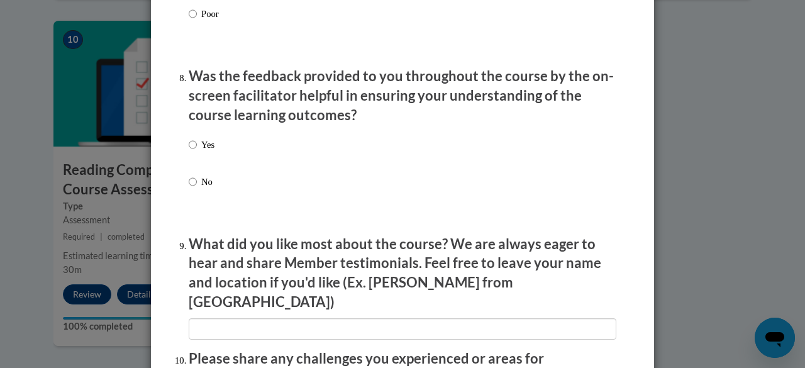
scroll to position [1907, 0]
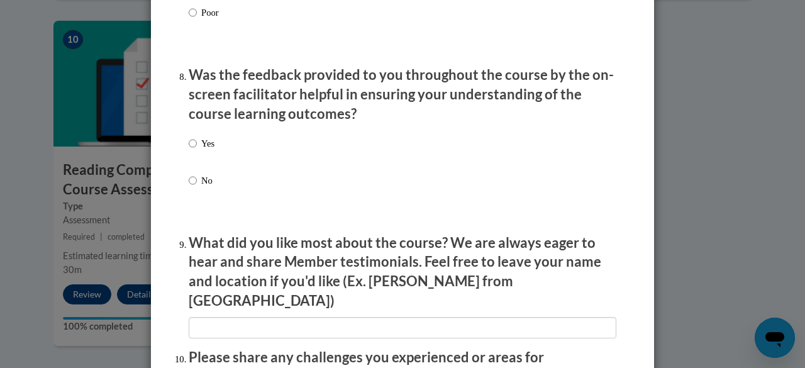
click at [201, 150] on p "Yes" at bounding box center [207, 143] width 13 height 14
click at [197, 150] on input "Yes" at bounding box center [193, 143] width 8 height 14
radio input "true"
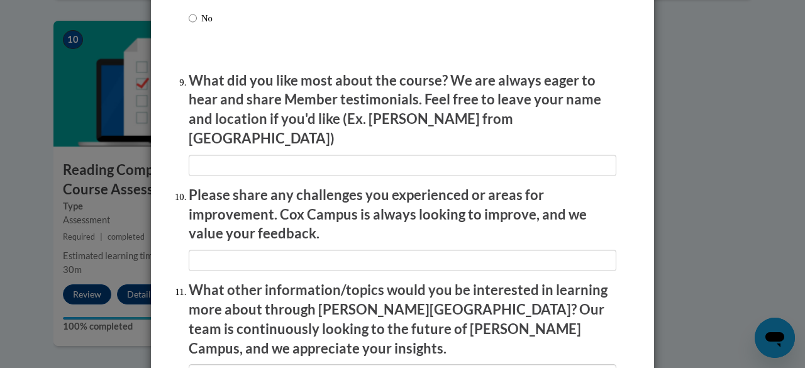
scroll to position [2073, 0]
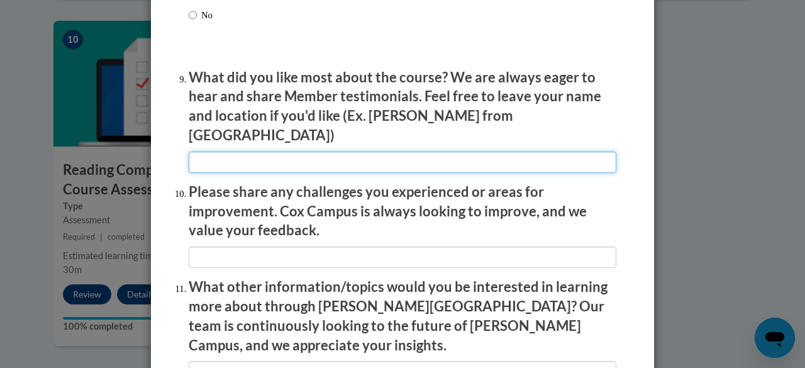
click at [355, 152] on input "textbox" at bounding box center [403, 162] width 428 height 21
type input "I liked how clear and concise it was."
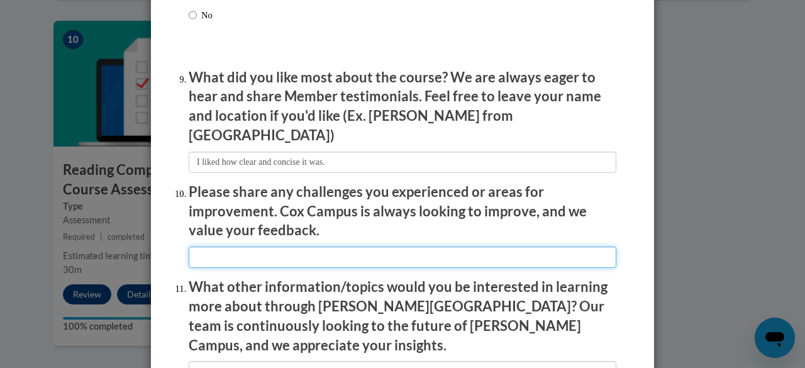
click at [371, 253] on input "textbox" at bounding box center [403, 257] width 428 height 21
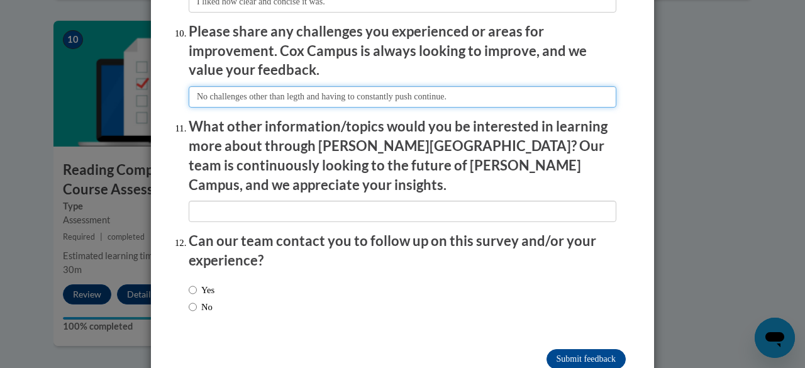
scroll to position [2234, 0]
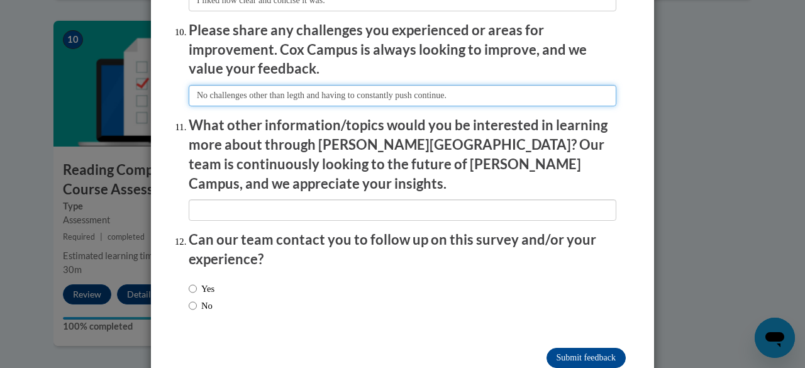
type input "No challenges other than legth and having to constantly push continue."
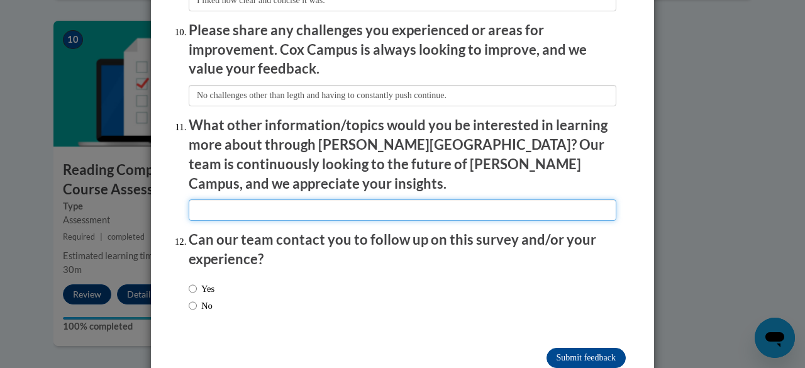
click at [417, 199] on input "textbox" at bounding box center [403, 209] width 428 height 21
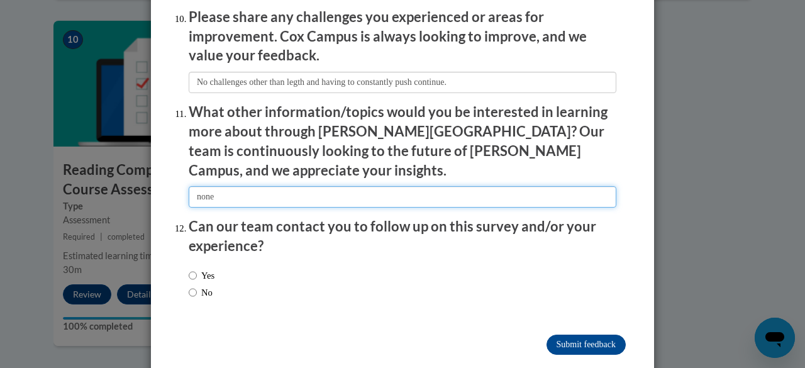
type input "none"
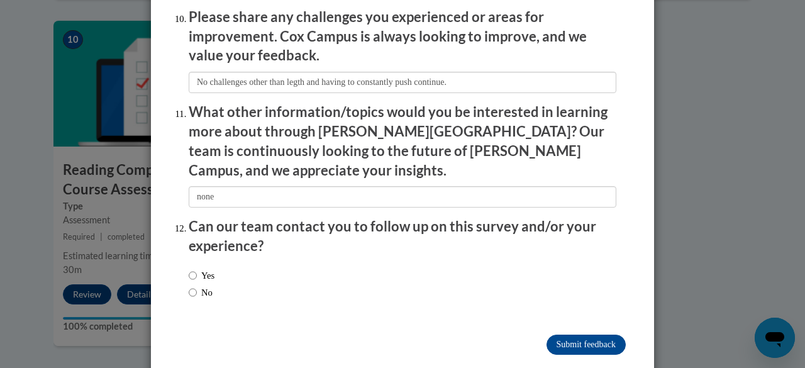
click at [194, 286] on label "No" at bounding box center [201, 293] width 24 height 14
click at [194, 286] on input "No" at bounding box center [193, 293] width 8 height 14
radio input "true"
click at [589, 335] on input "Submit feedback" at bounding box center [586, 345] width 79 height 20
